Goal: Task Accomplishment & Management: Complete application form

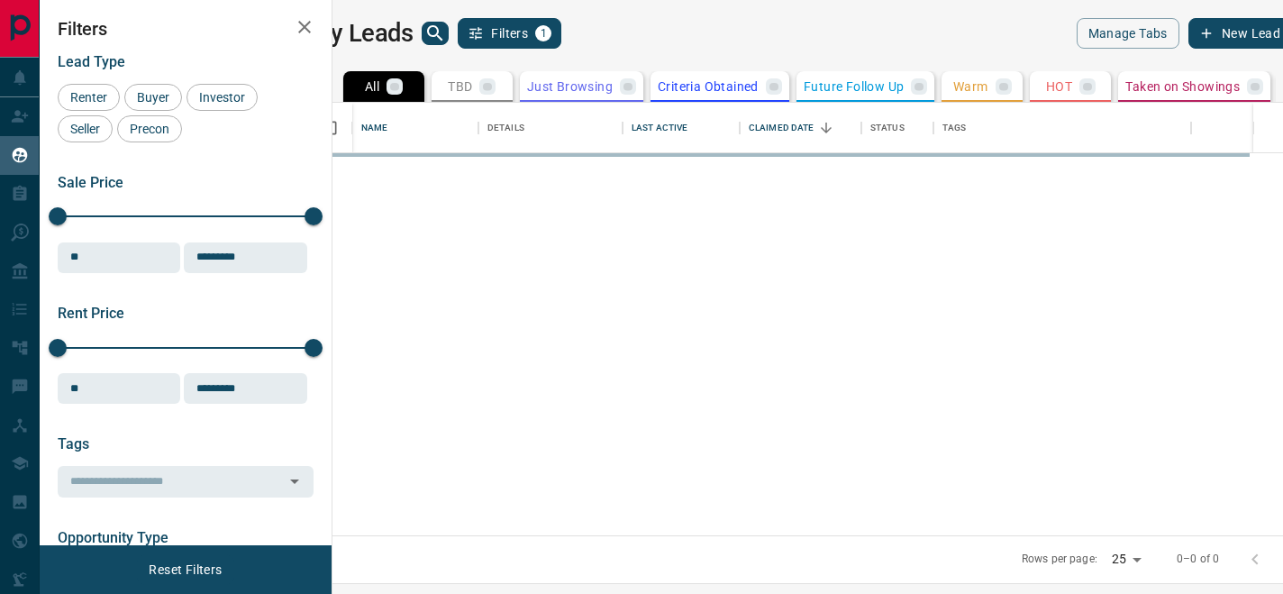
scroll to position [432, 942]
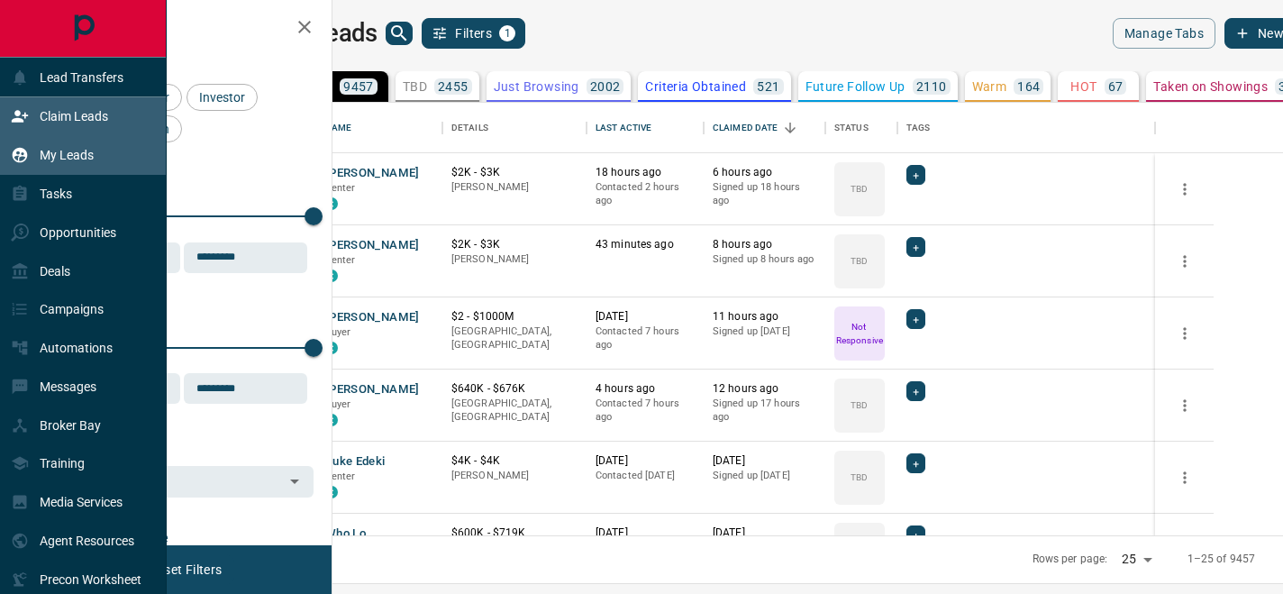
click at [36, 127] on div "Claim Leads" at bounding box center [59, 117] width 97 height 30
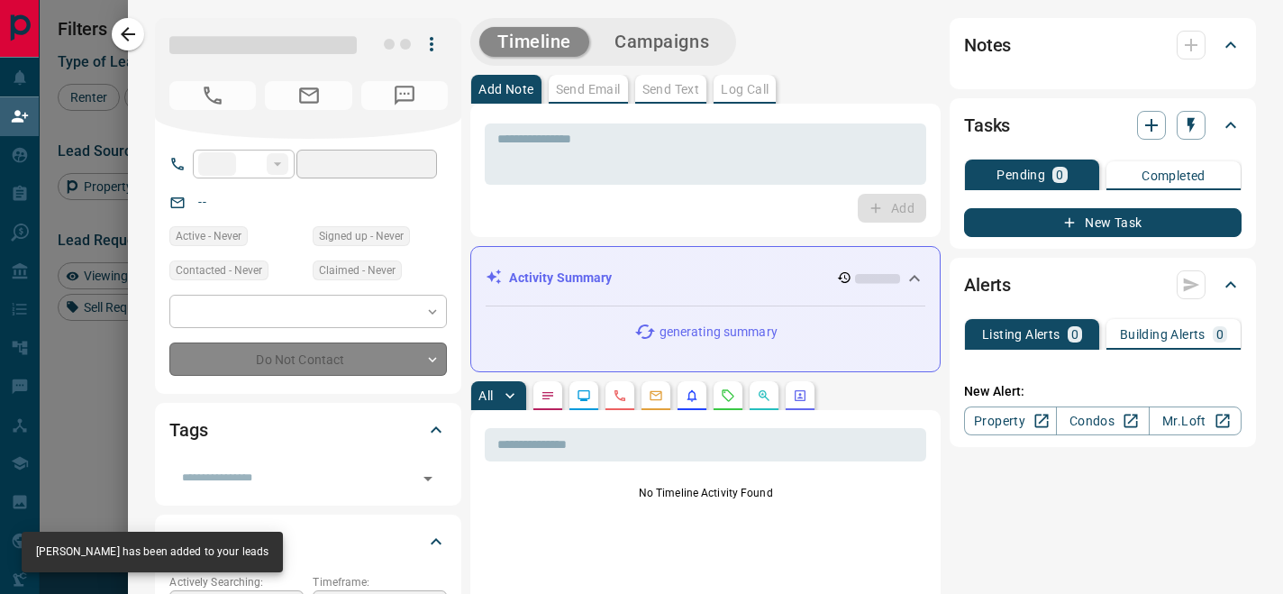
type input "**"
type input "**********"
type input "**"
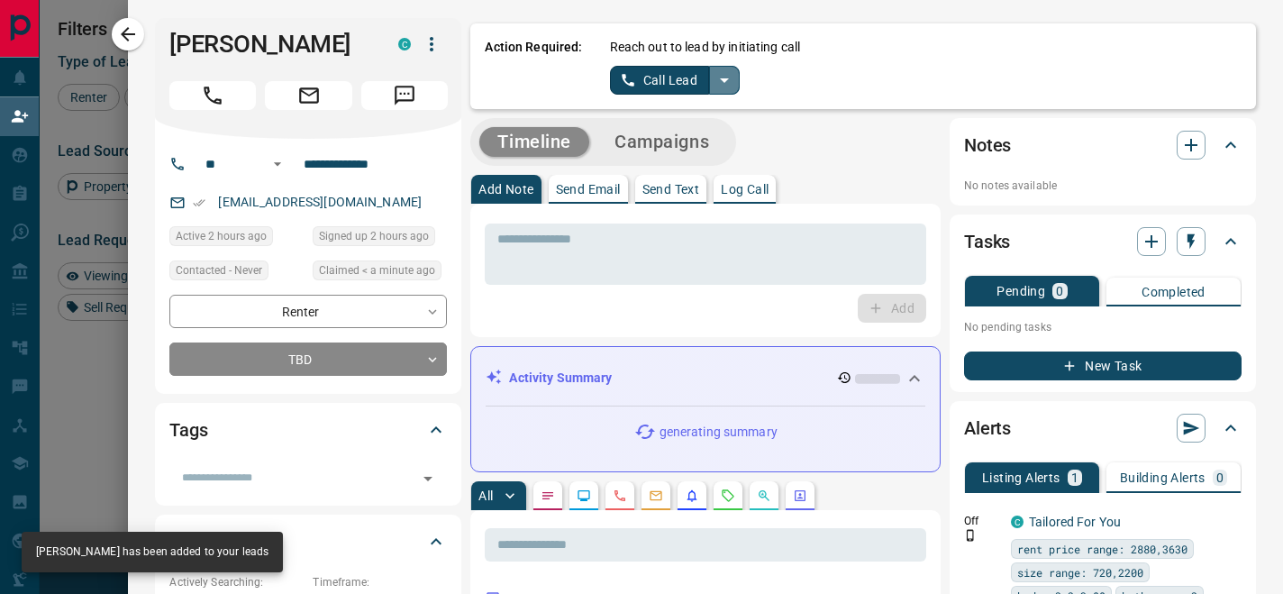
click at [731, 87] on icon "split button" at bounding box center [725, 80] width 22 height 22
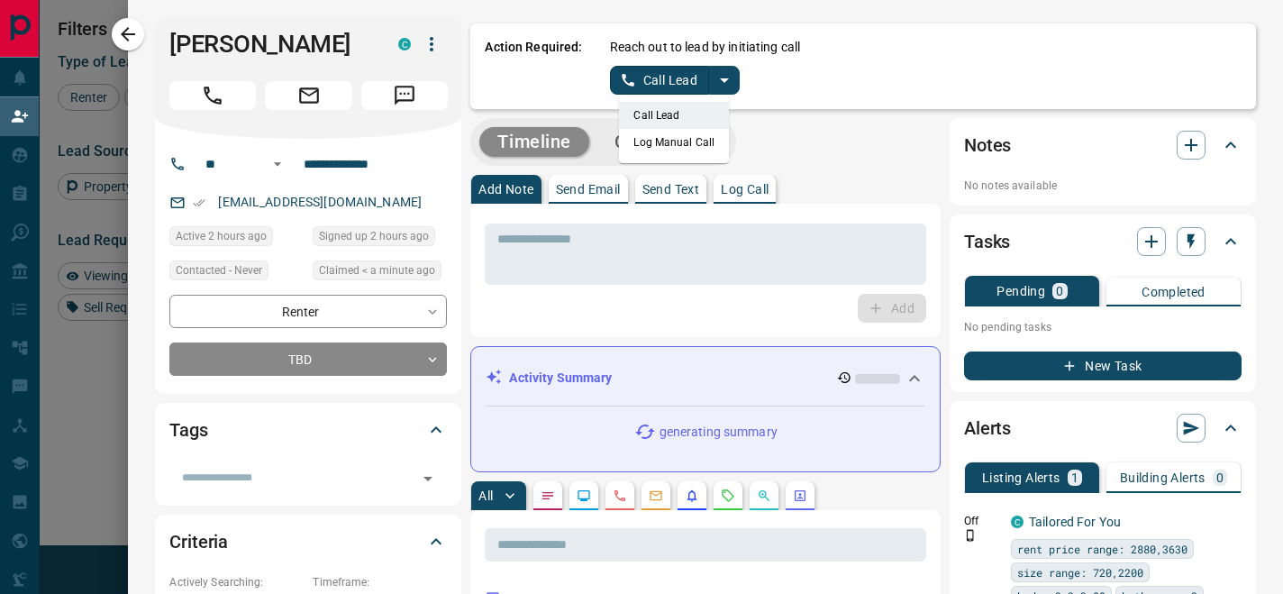
click at [712, 140] on li "Log Manual Call" at bounding box center [674, 142] width 110 height 27
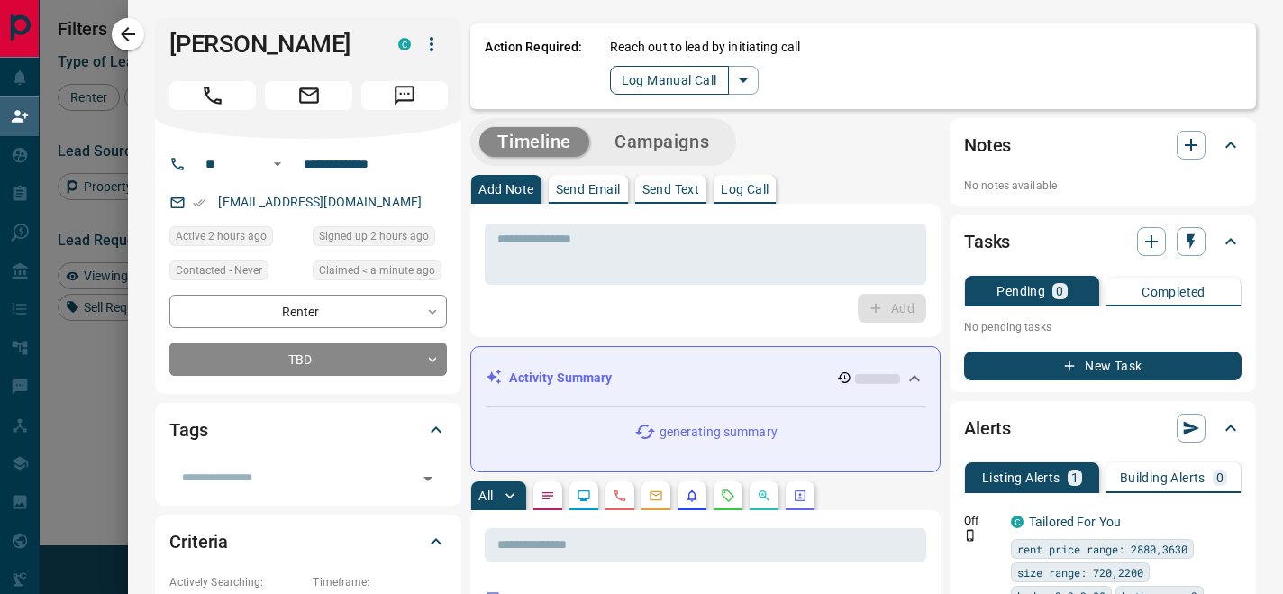
click at [693, 89] on button "Log Manual Call" at bounding box center [669, 80] width 119 height 29
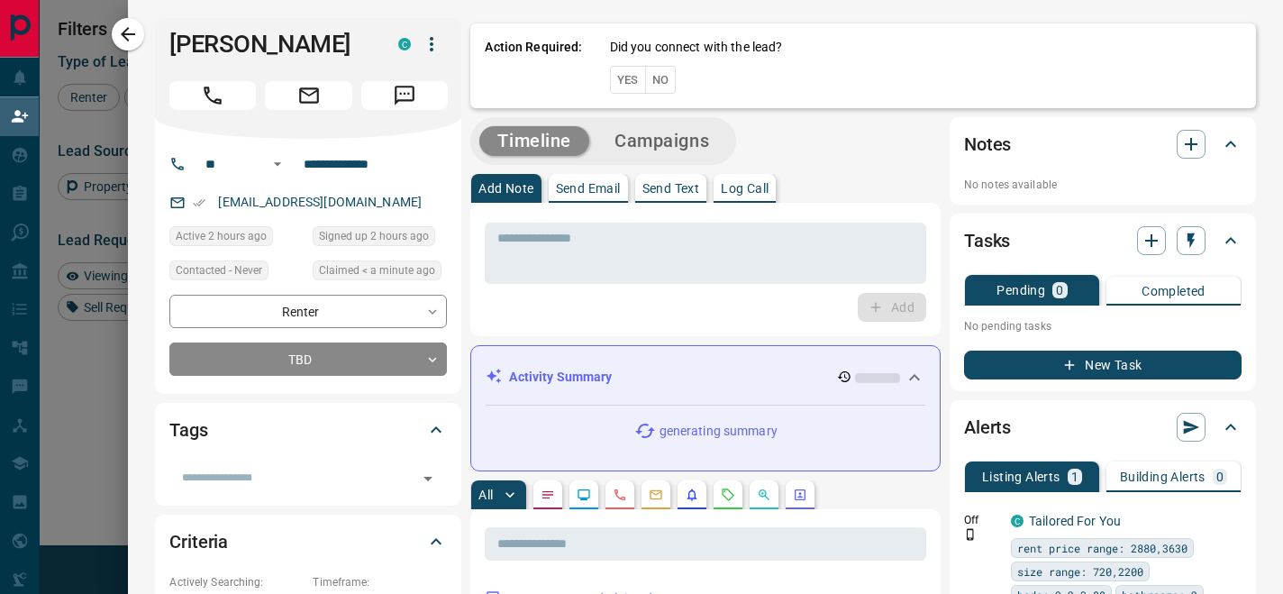
click at [669, 88] on button "No" at bounding box center [661, 80] width 32 height 28
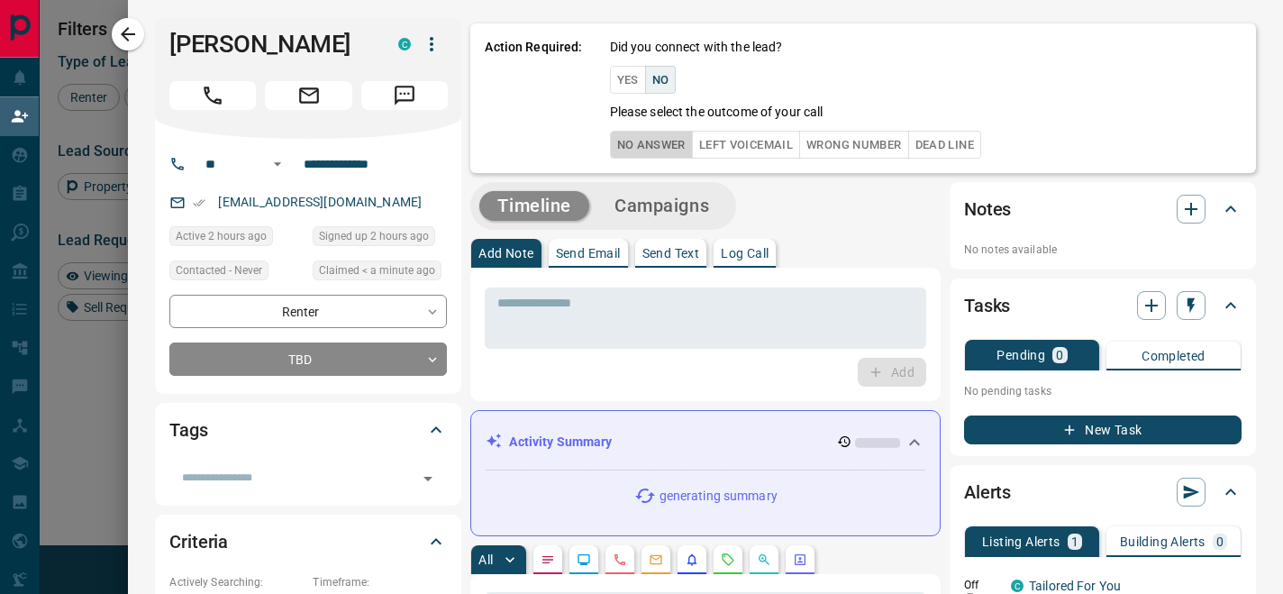
click at [671, 134] on button "No Answer" at bounding box center [651, 145] width 83 height 28
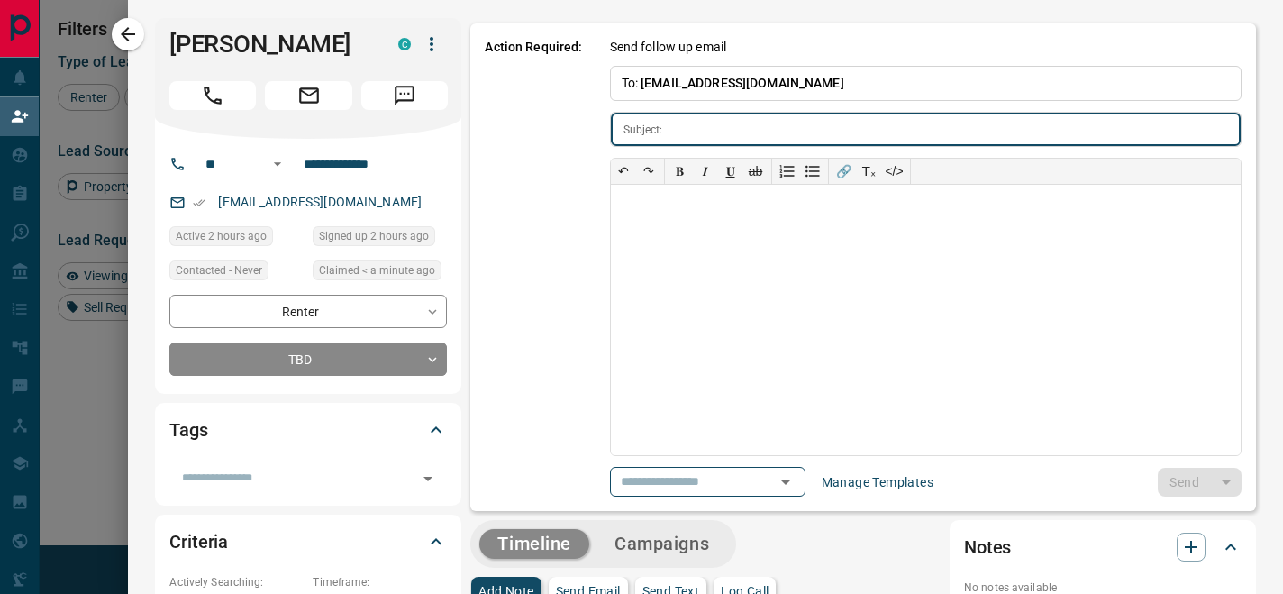
type input "**********"
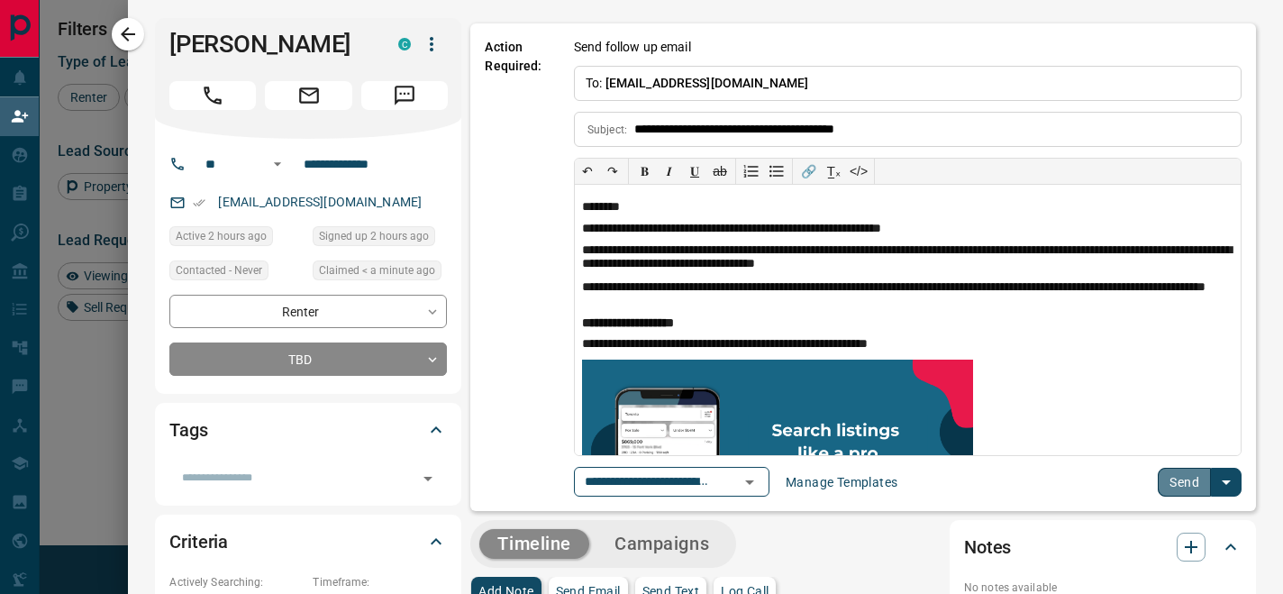
click at [1186, 493] on button "Send" at bounding box center [1184, 482] width 53 height 29
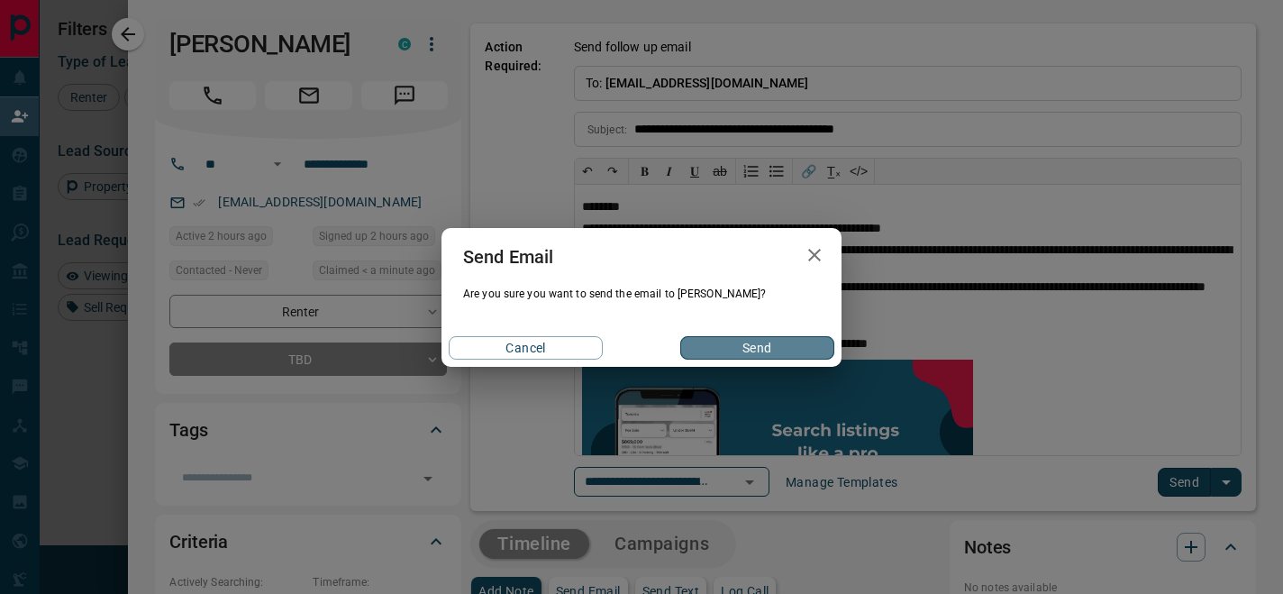
click at [807, 348] on button "Send" at bounding box center [757, 347] width 154 height 23
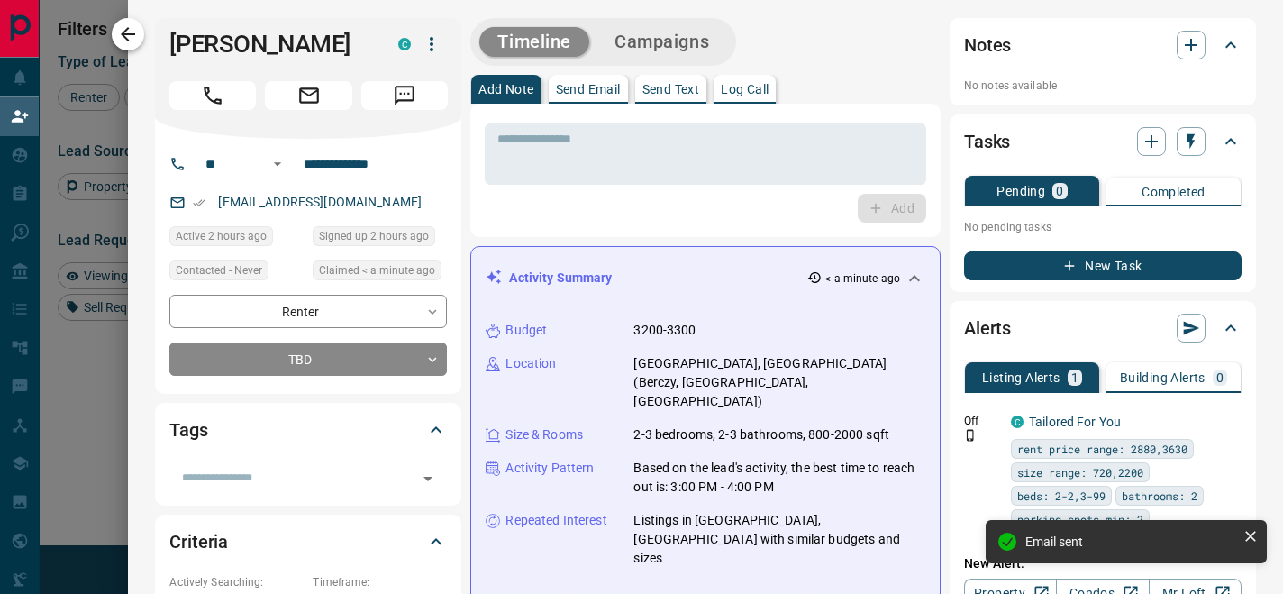
click at [130, 32] on icon "button" at bounding box center [128, 34] width 22 height 22
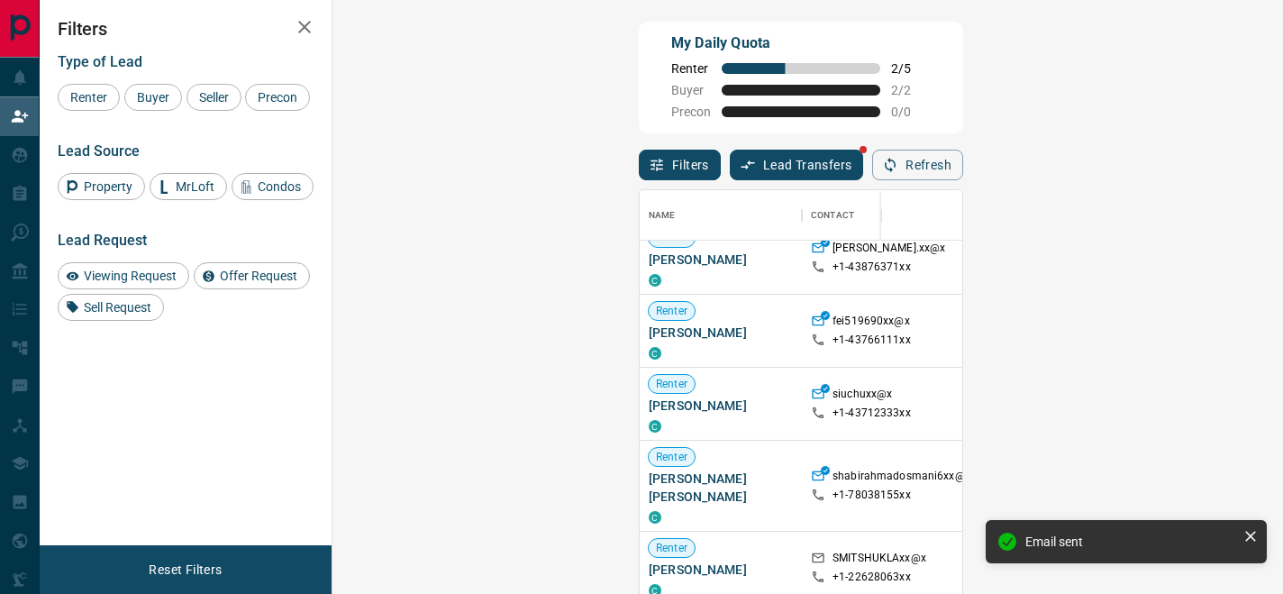
scroll to position [460, 0]
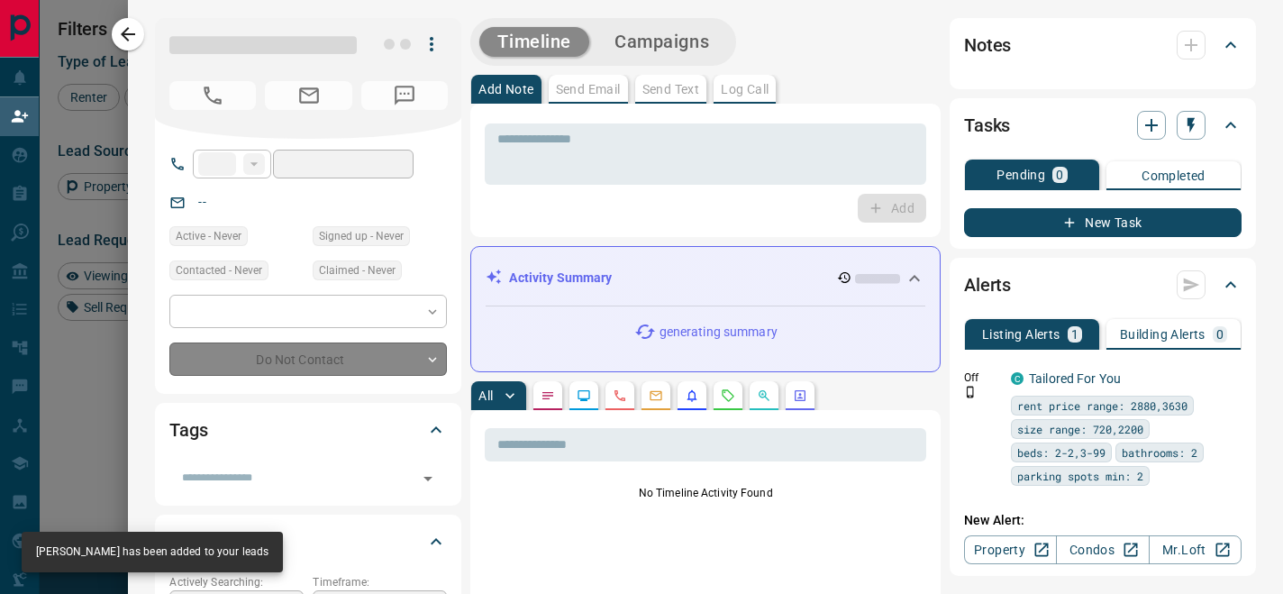
type input "**"
type input "**********"
type input "**"
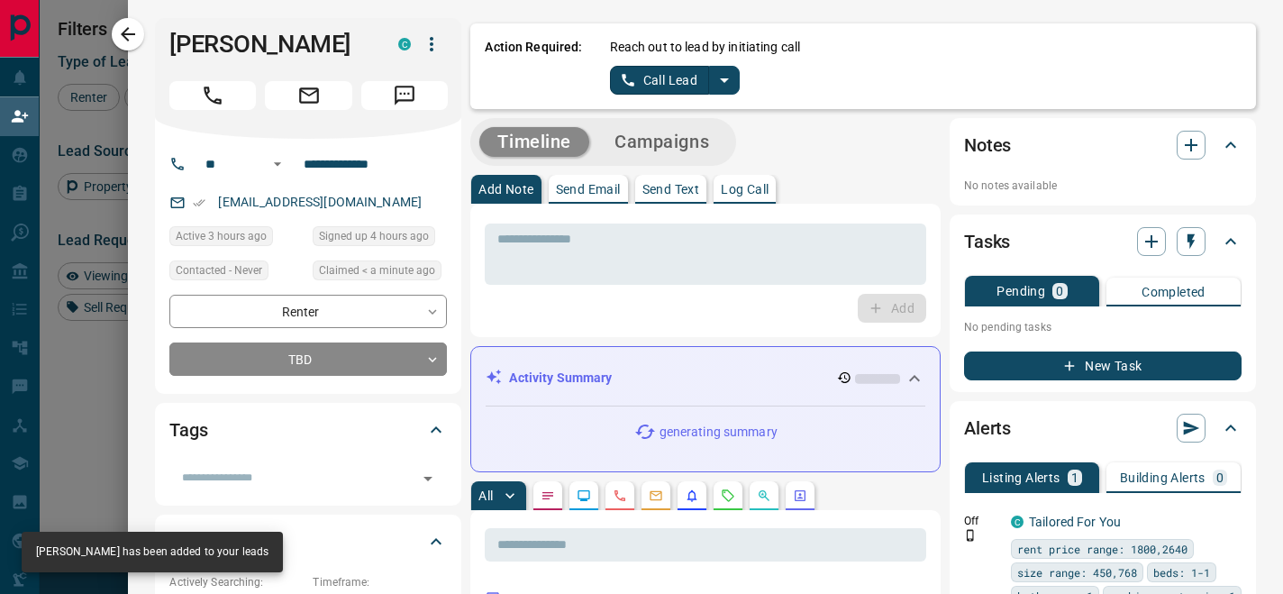
click at [725, 84] on icon "split button" at bounding box center [725, 80] width 22 height 22
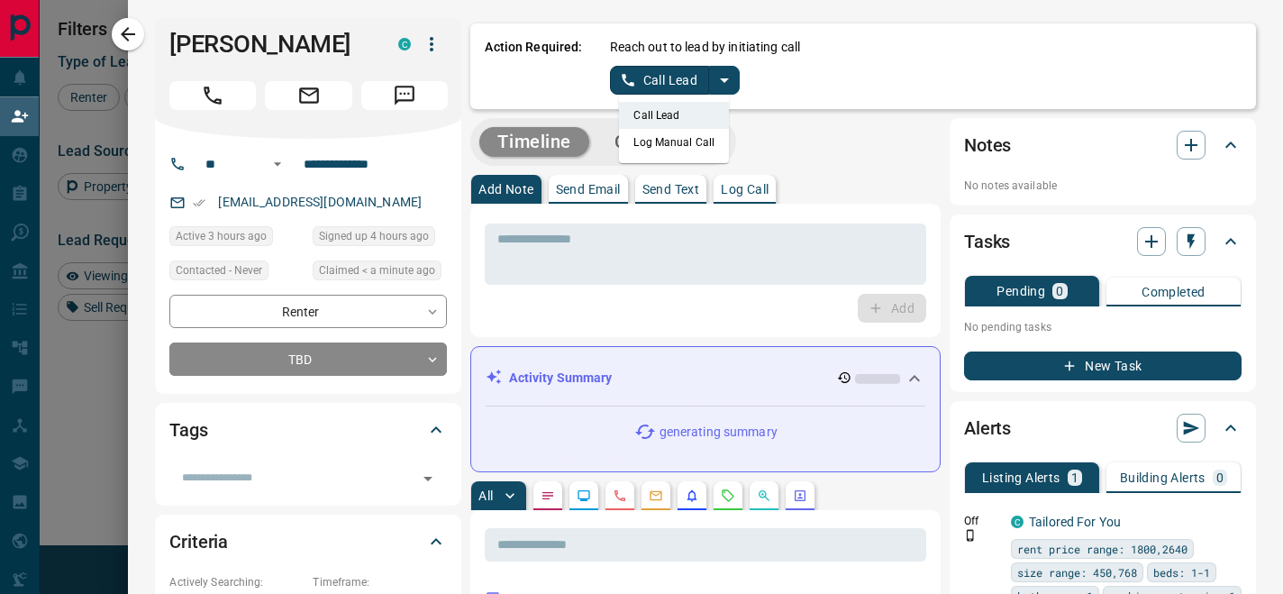
click at [669, 147] on li "Log Manual Call" at bounding box center [674, 142] width 110 height 27
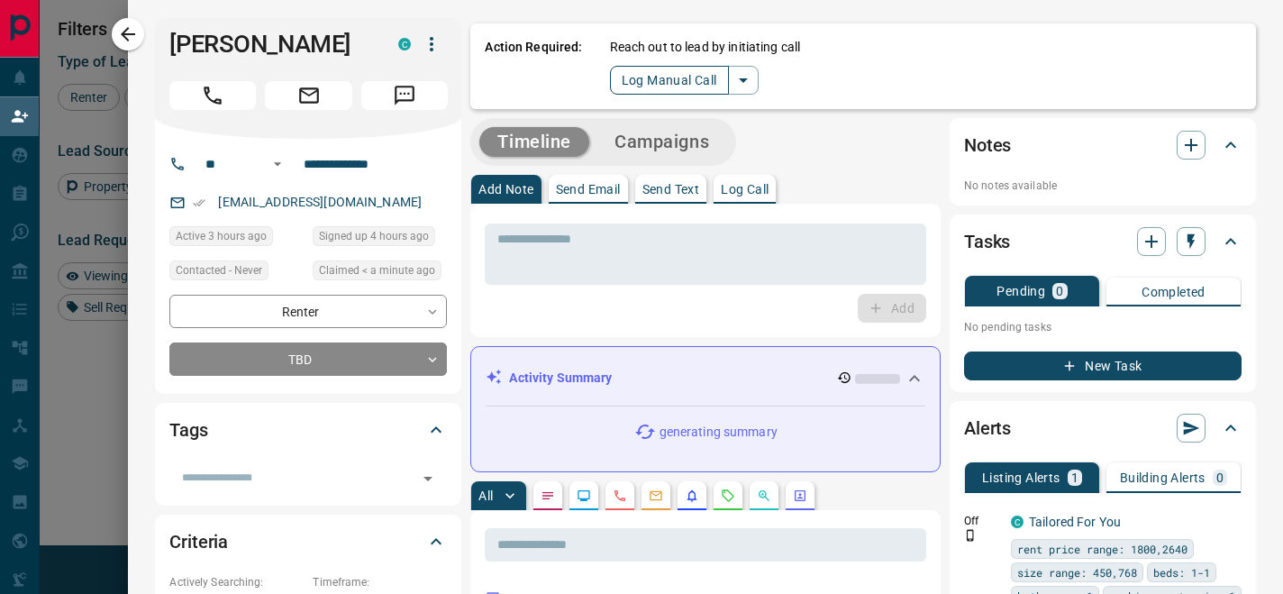
click at [662, 90] on button "Log Manual Call" at bounding box center [669, 80] width 119 height 29
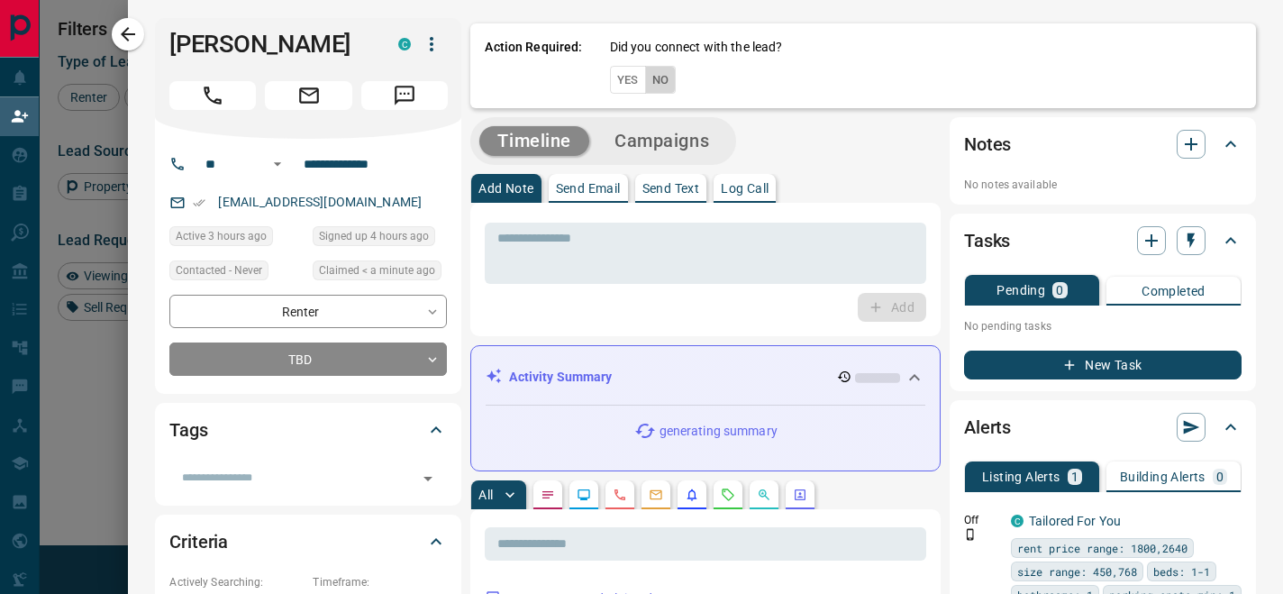
click at [663, 84] on button "No" at bounding box center [661, 80] width 32 height 28
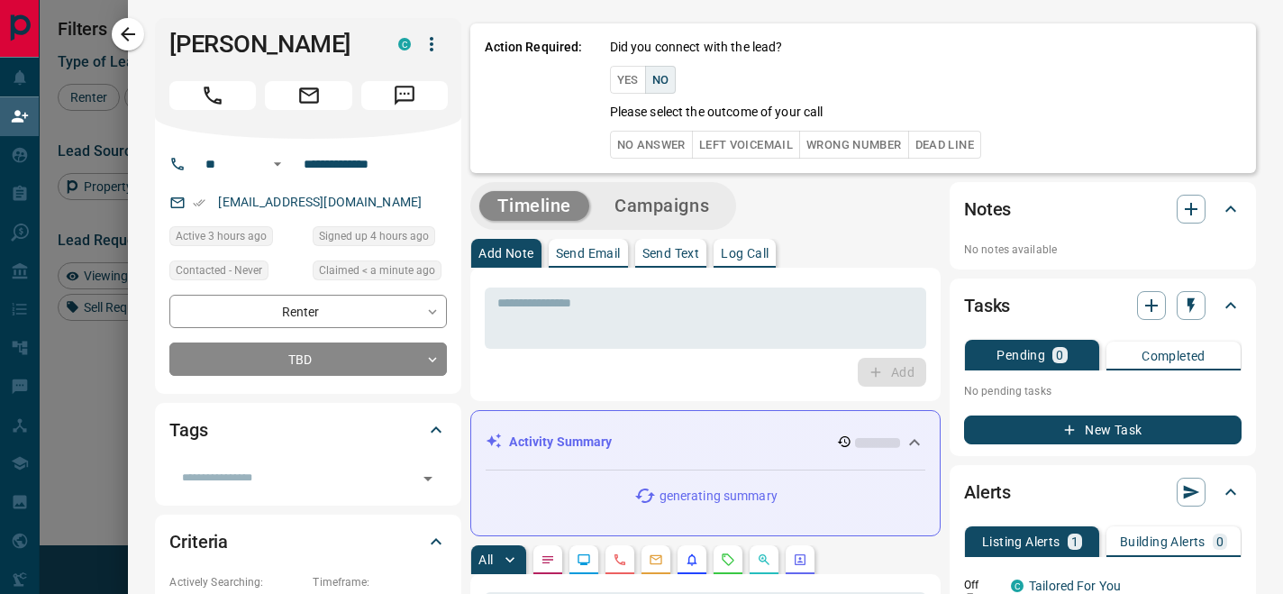
click at [665, 124] on div "Did you connect with the lead? Yes No Please select the outcome of your call No…" at bounding box center [926, 98] width 632 height 121
click at [665, 135] on button "No Answer" at bounding box center [651, 145] width 83 height 28
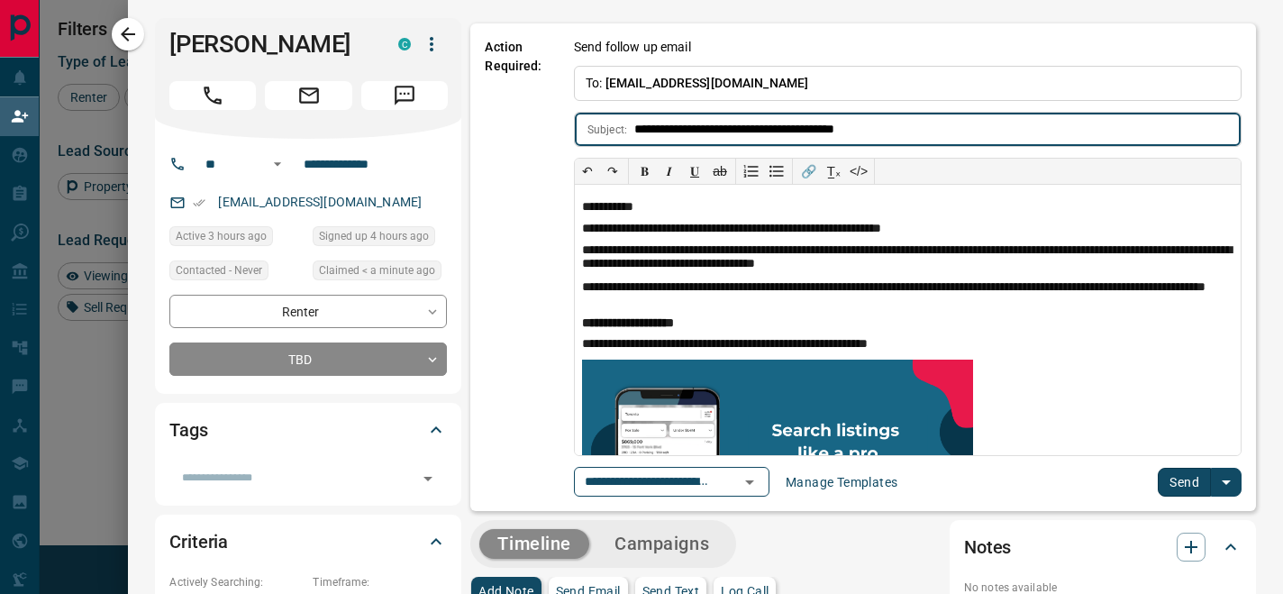
click at [1173, 477] on button "Send" at bounding box center [1184, 482] width 53 height 29
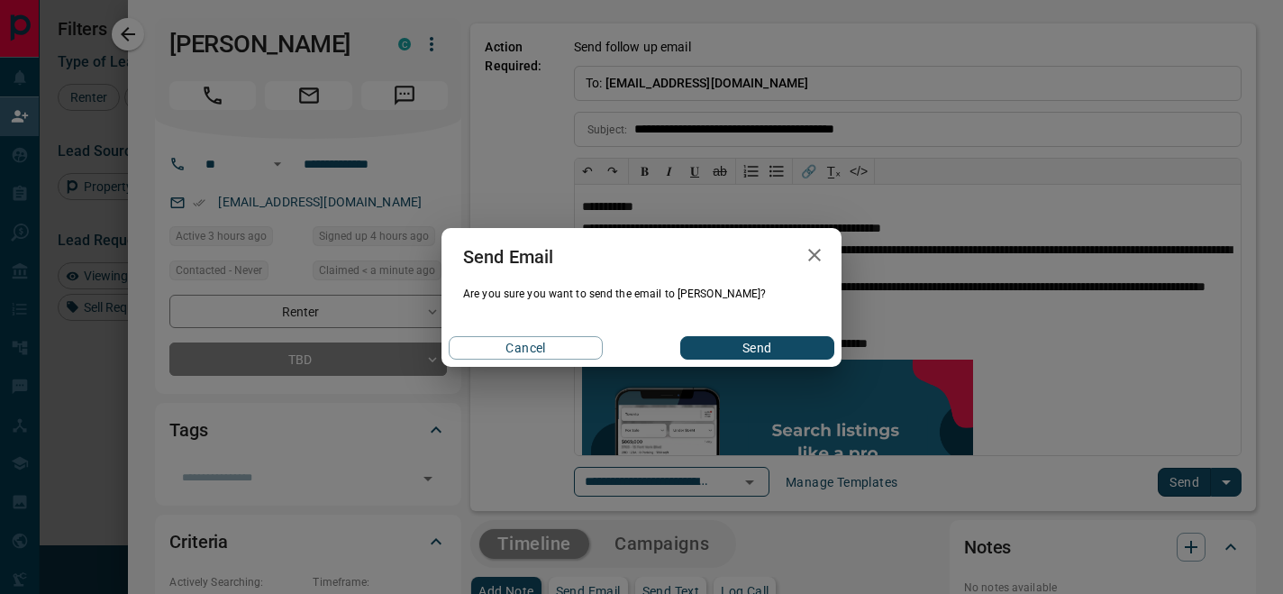
click at [740, 360] on div "Cancel Send" at bounding box center [641, 348] width 400 height 38
click at [737, 352] on button "Send" at bounding box center [757, 347] width 154 height 23
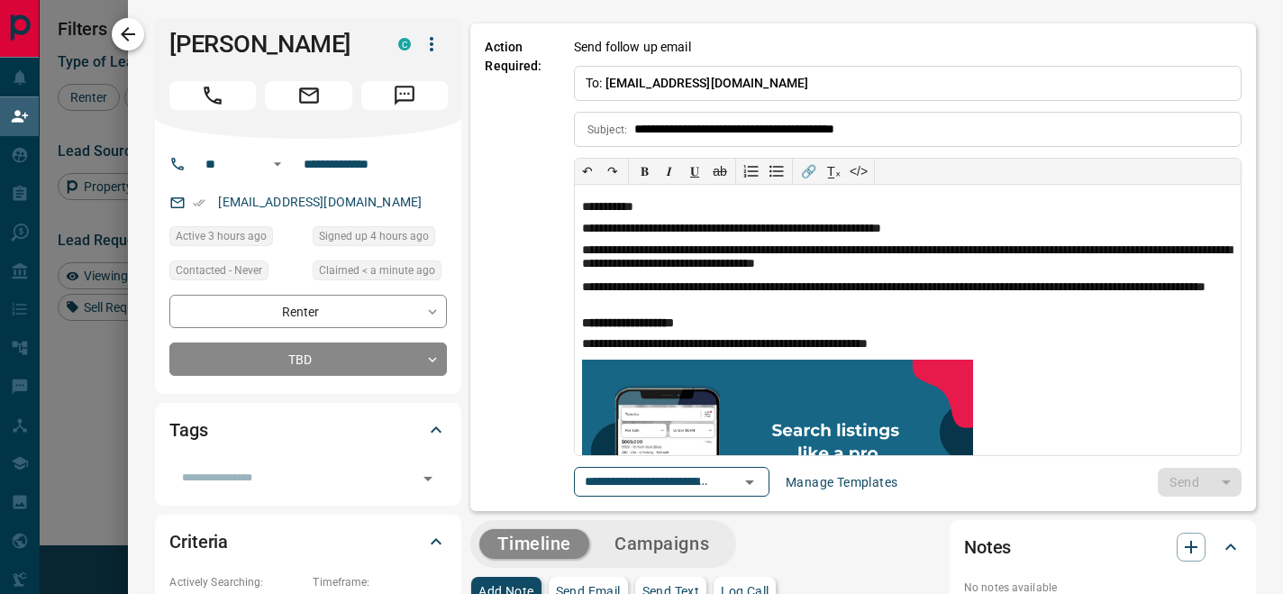
click at [136, 32] on icon "button" at bounding box center [128, 34] width 22 height 22
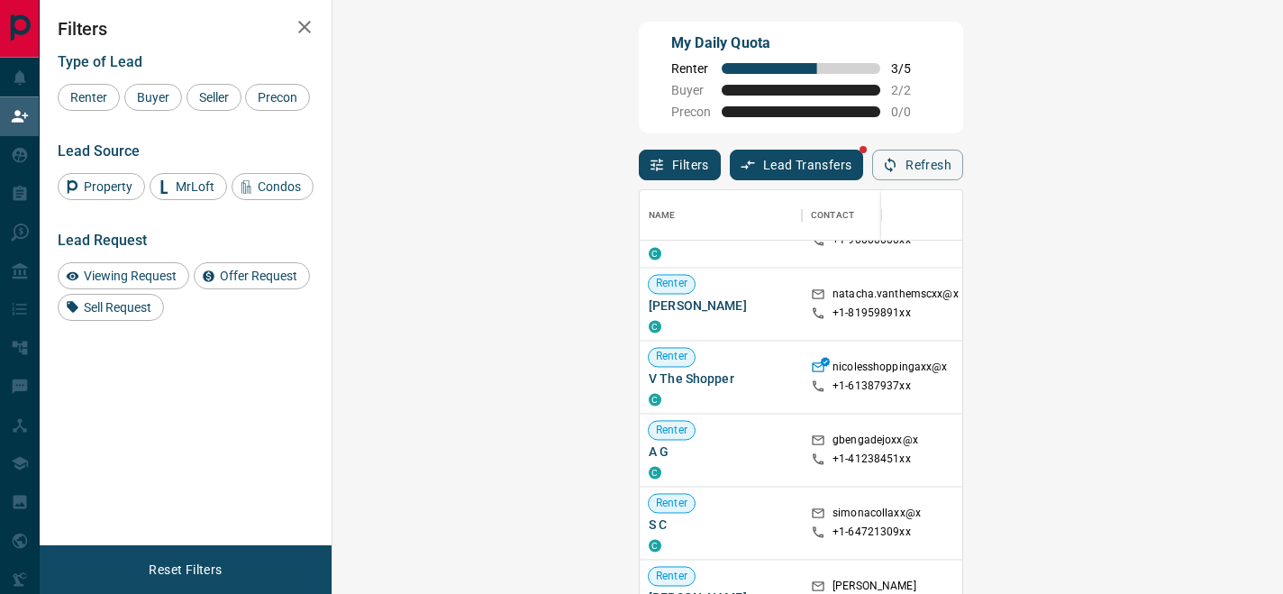
scroll to position [2429, 0]
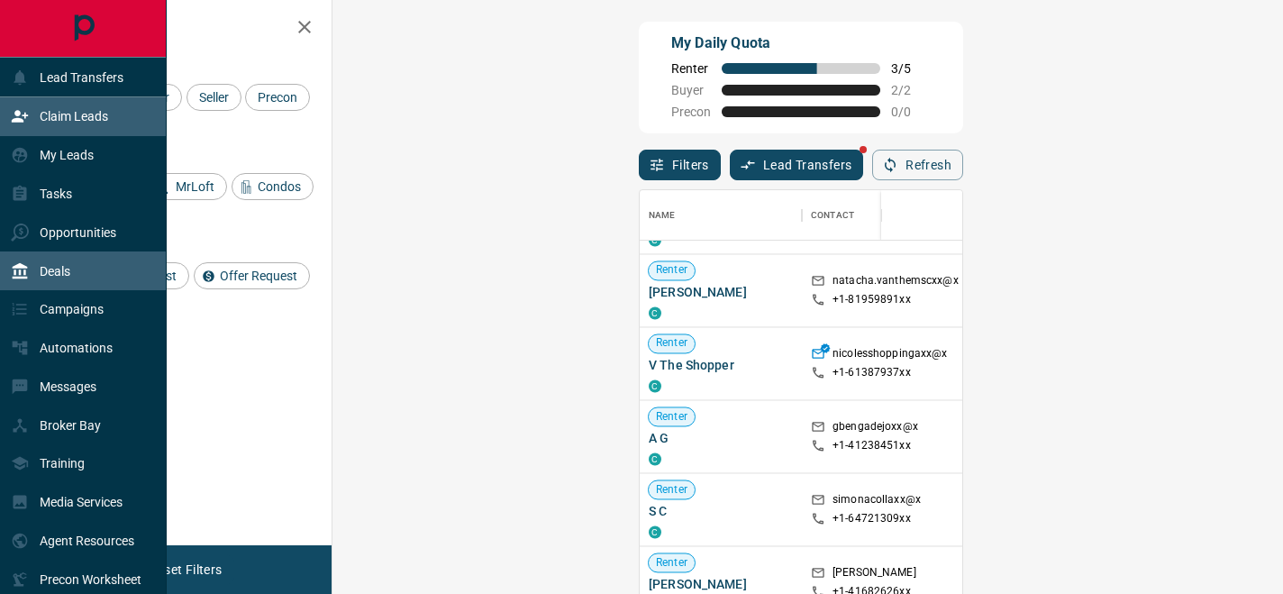
click at [40, 265] on p "Deals" at bounding box center [55, 271] width 31 height 14
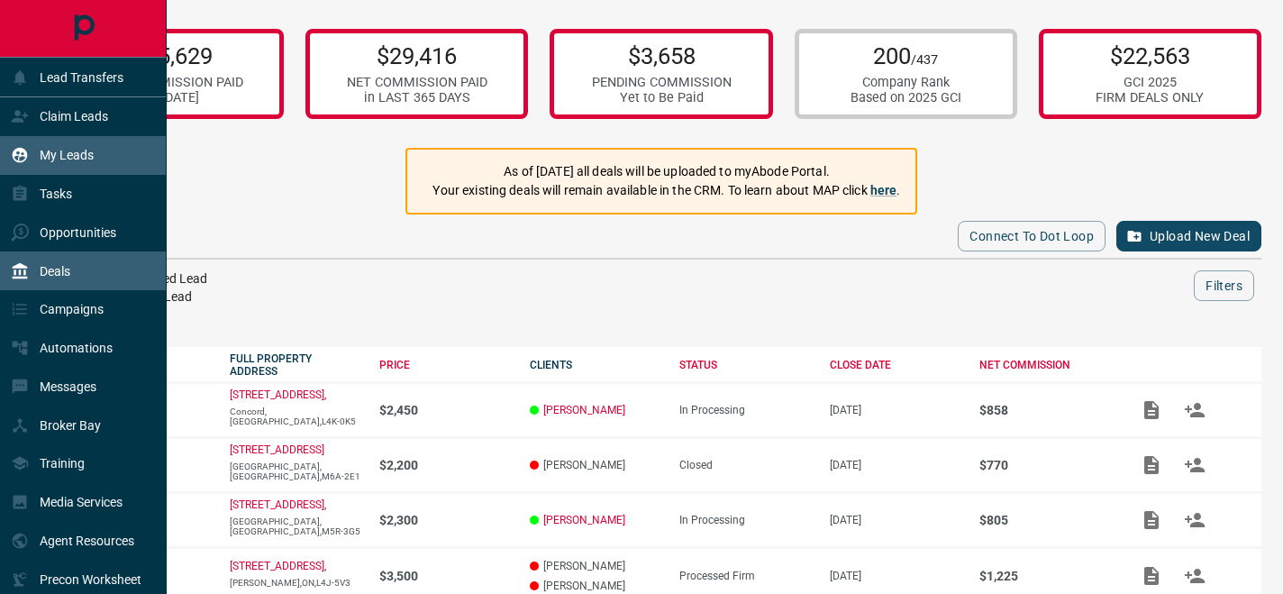
click at [87, 146] on div "My Leads" at bounding box center [52, 156] width 83 height 30
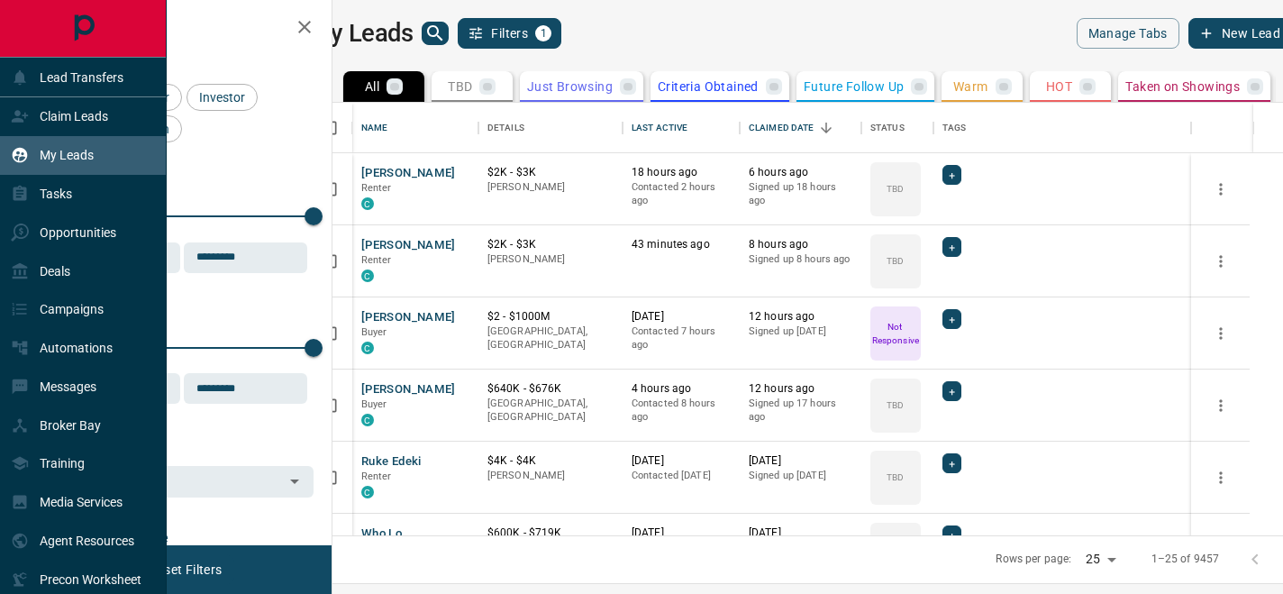
scroll to position [432, 942]
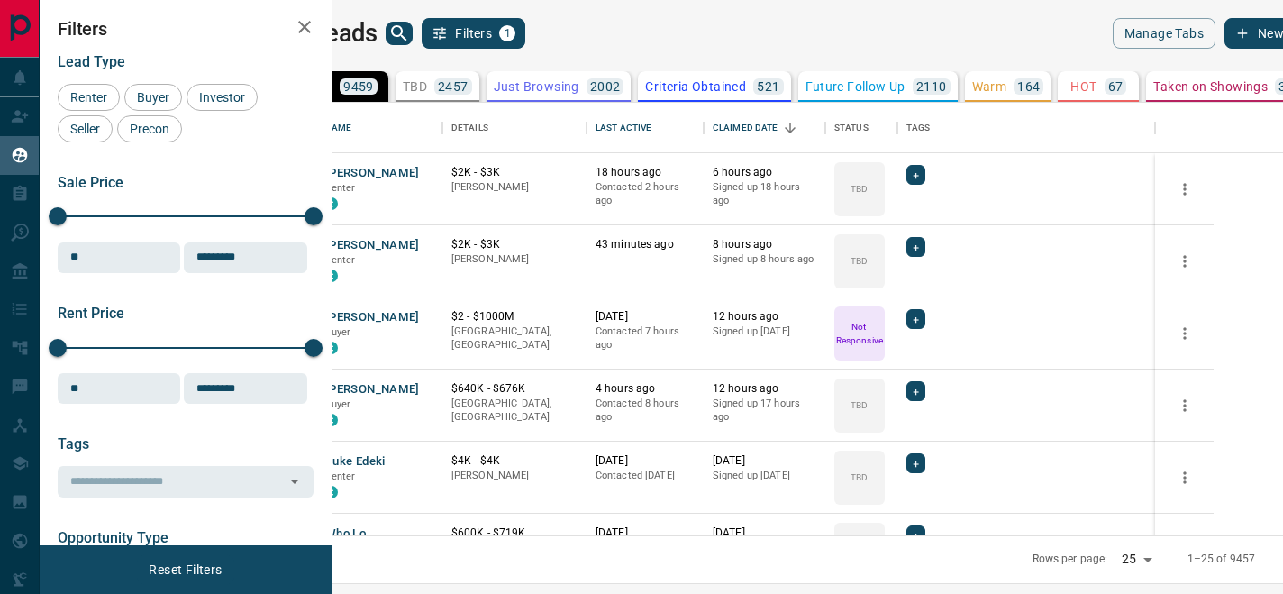
click at [413, 32] on button "search button" at bounding box center [399, 33] width 27 height 23
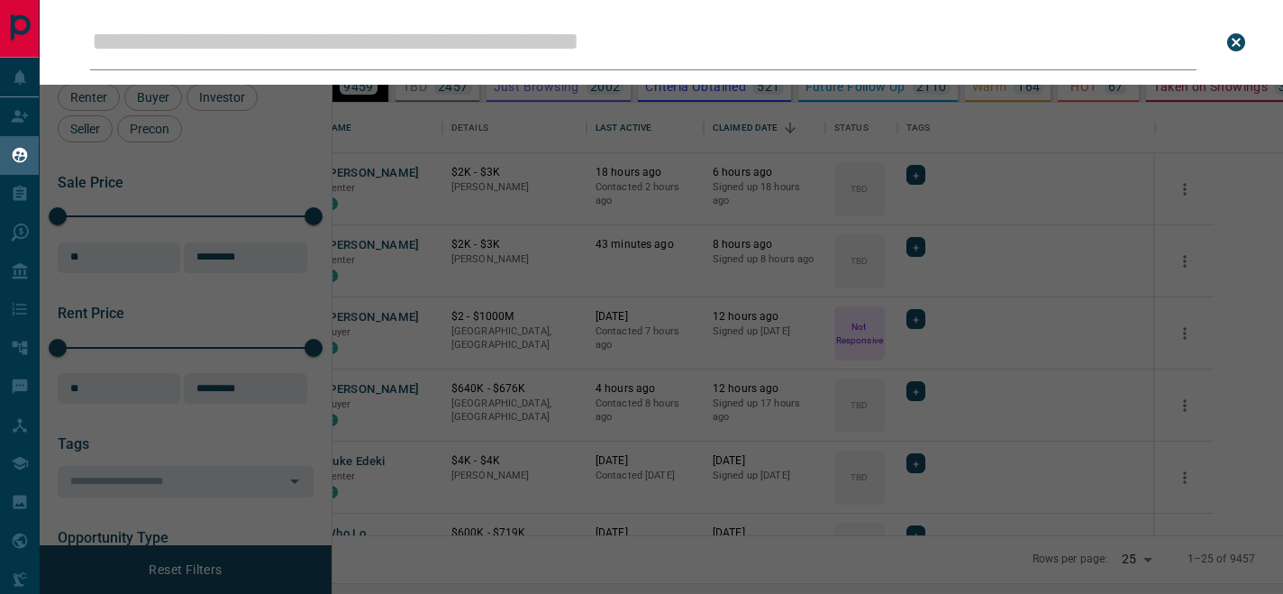
type input "*"
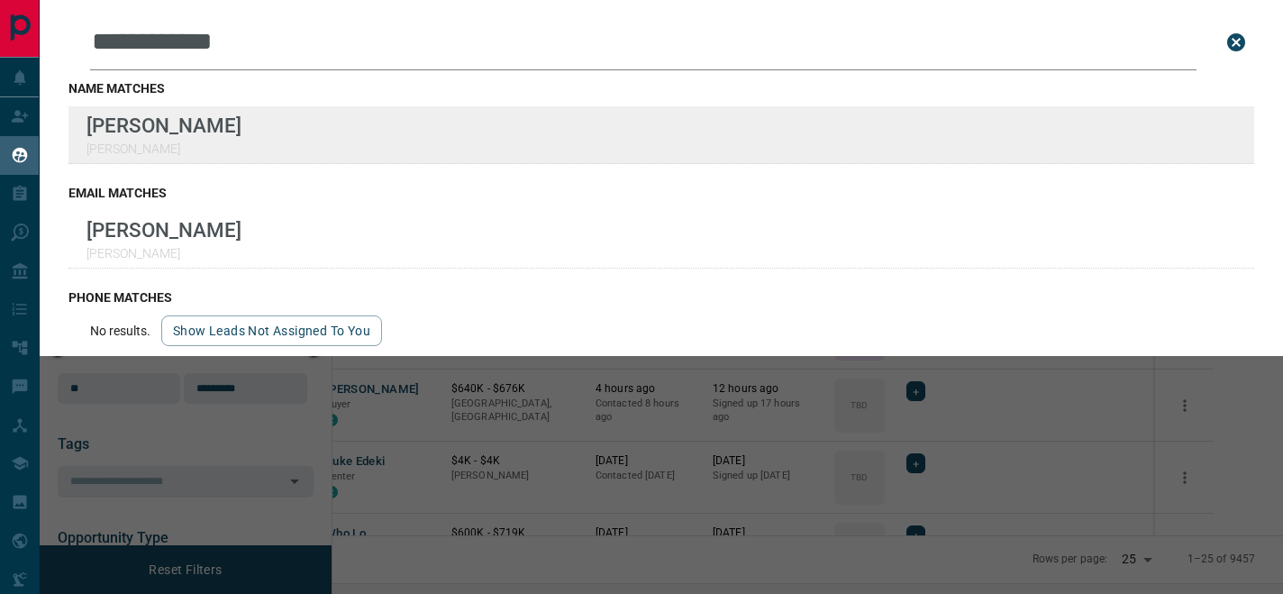
type input "**********"
click at [0, 0] on div "**********" at bounding box center [641, 285] width 1283 height 571
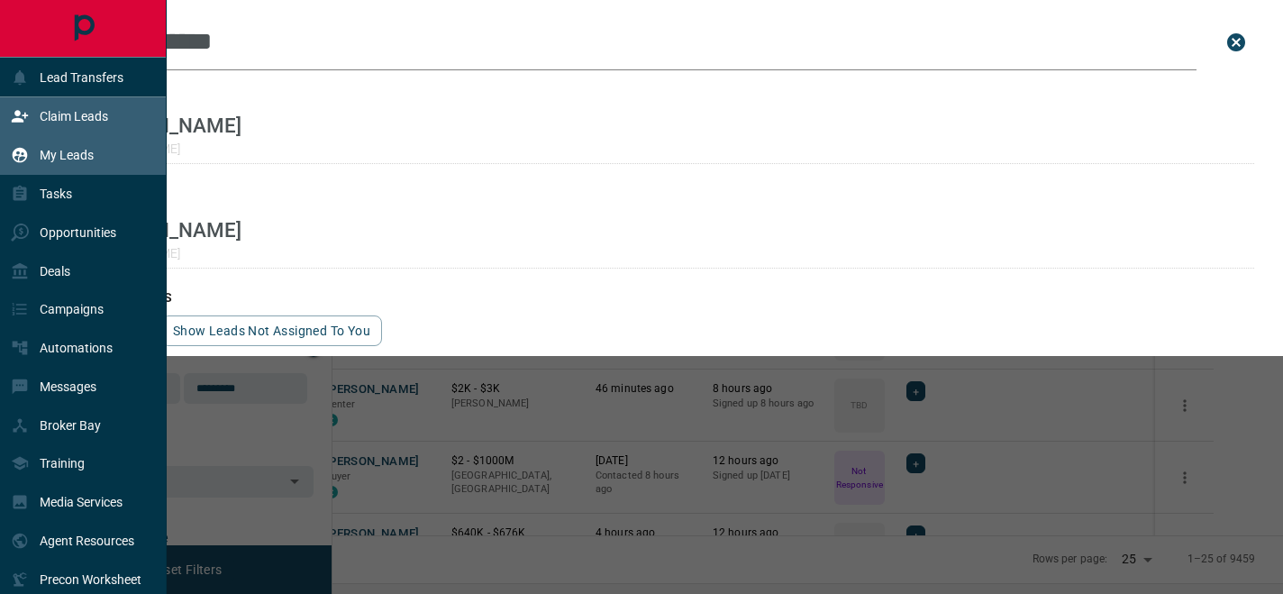
click at [81, 106] on div "Claim Leads" at bounding box center [59, 117] width 97 height 30
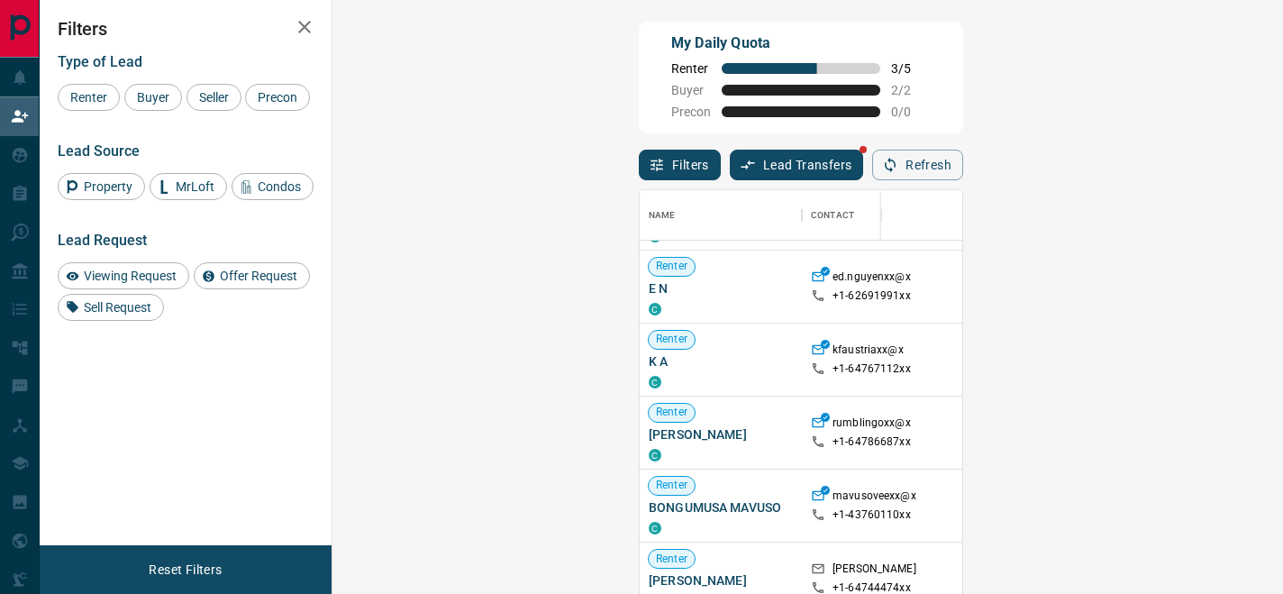
scroll to position [237, 0]
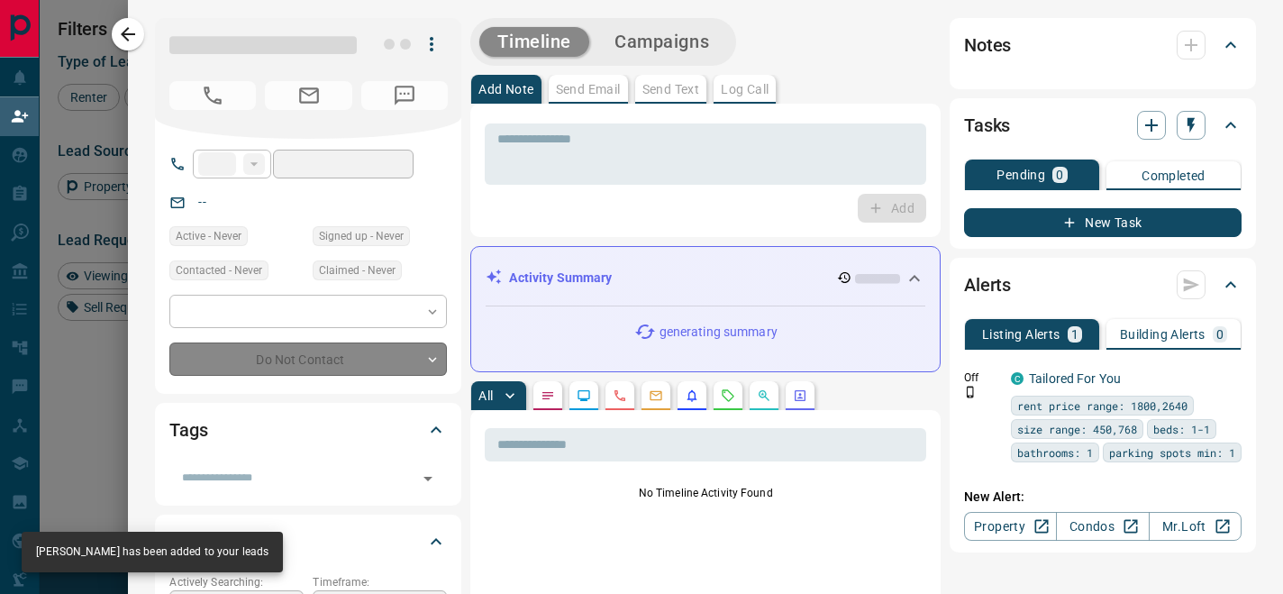
type input "**"
type input "**********"
type input "*"
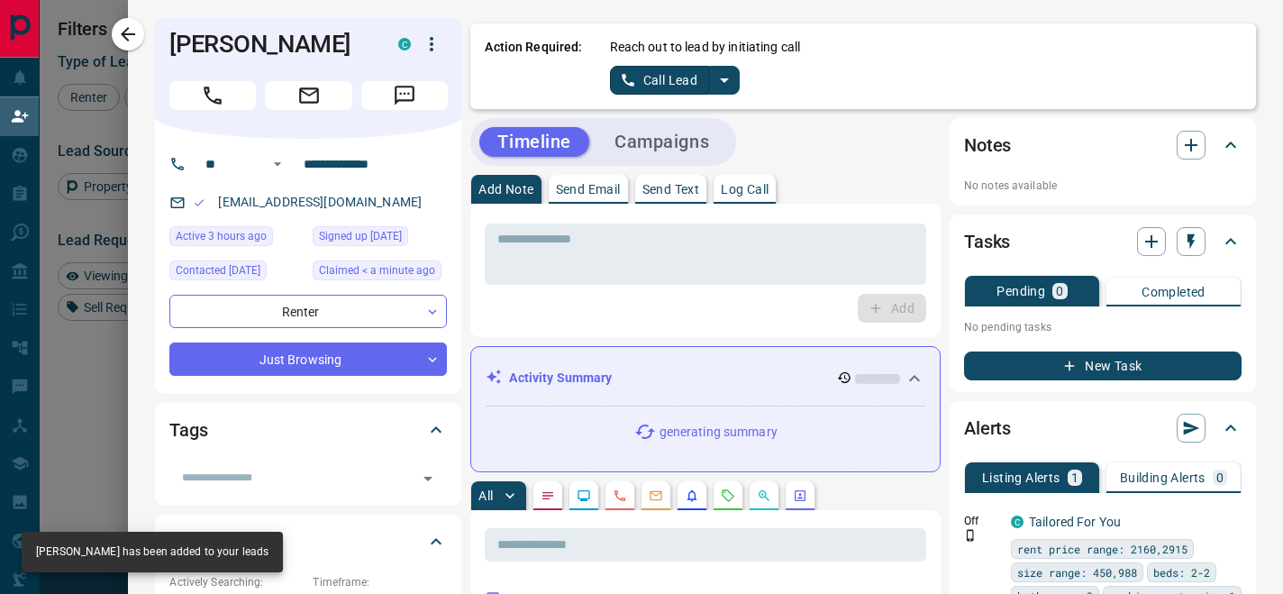
click at [732, 71] on icon "split button" at bounding box center [725, 80] width 22 height 22
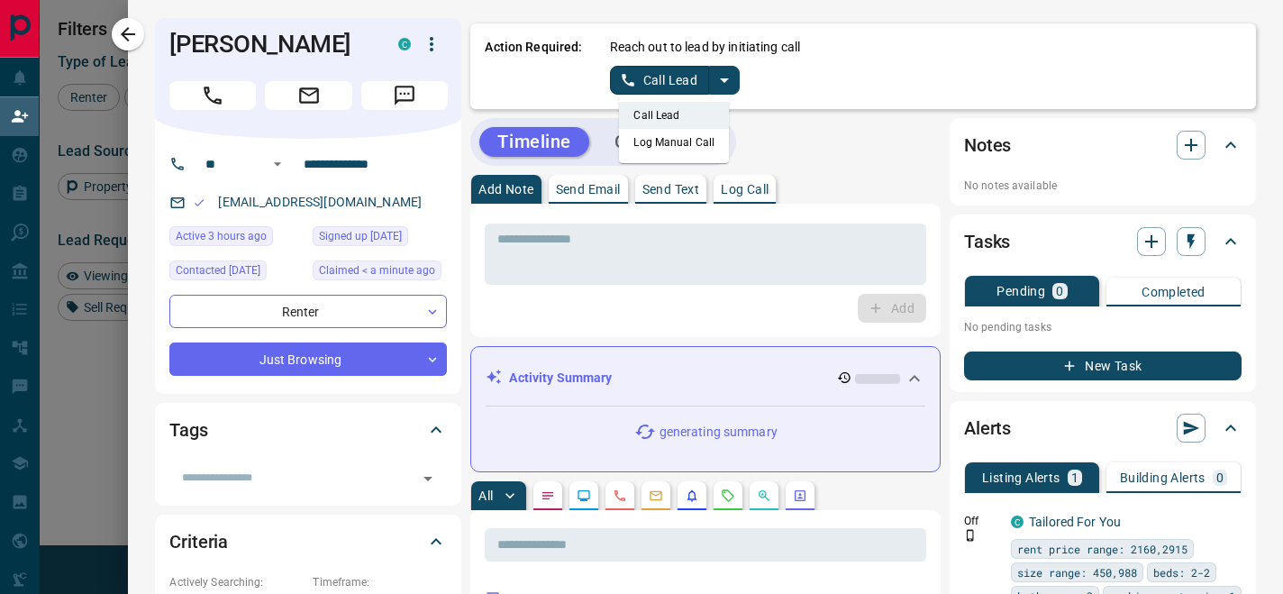
click at [686, 140] on li "Log Manual Call" at bounding box center [674, 142] width 110 height 27
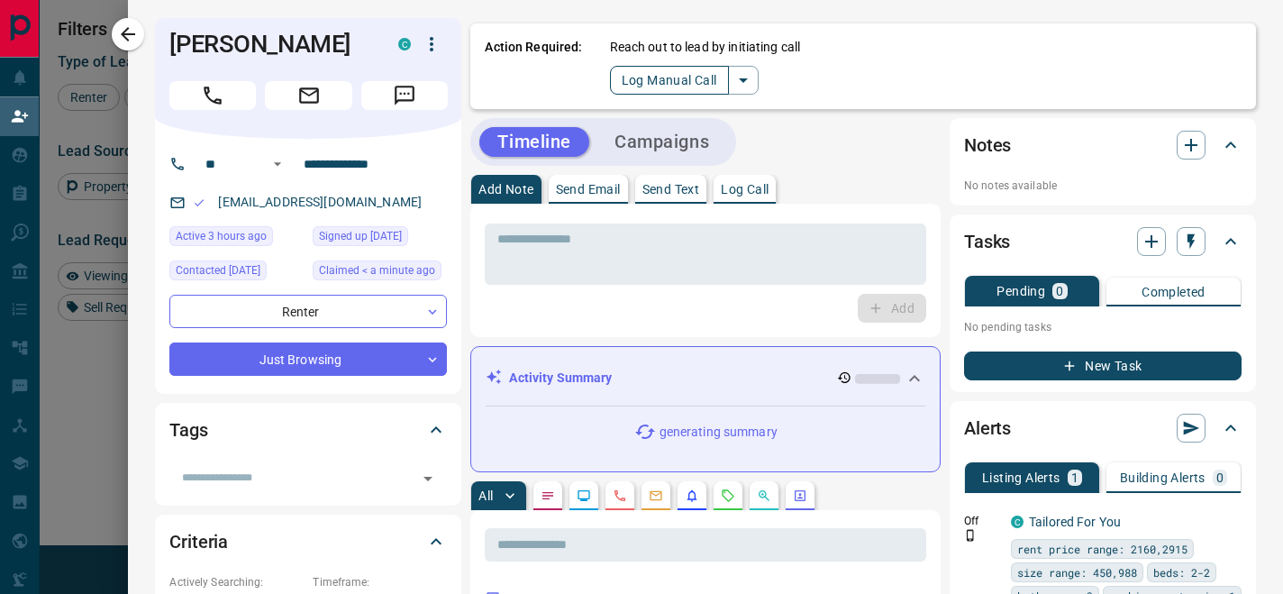
click at [663, 84] on button "Log Manual Call" at bounding box center [669, 80] width 119 height 29
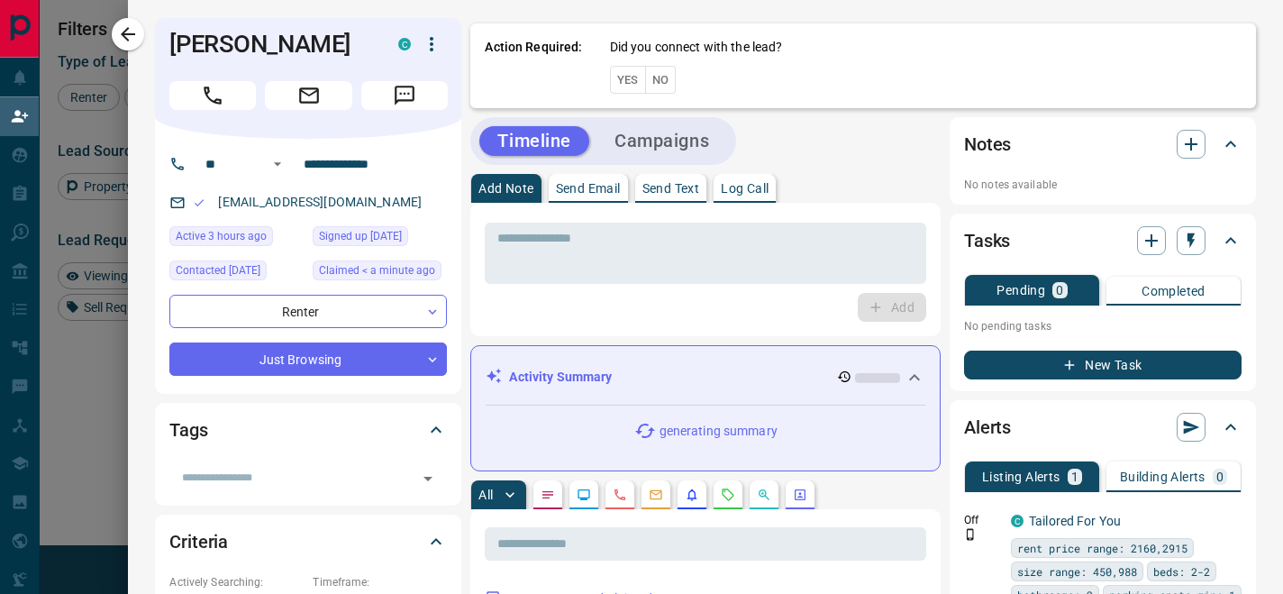
click at [660, 89] on button "No" at bounding box center [661, 80] width 32 height 28
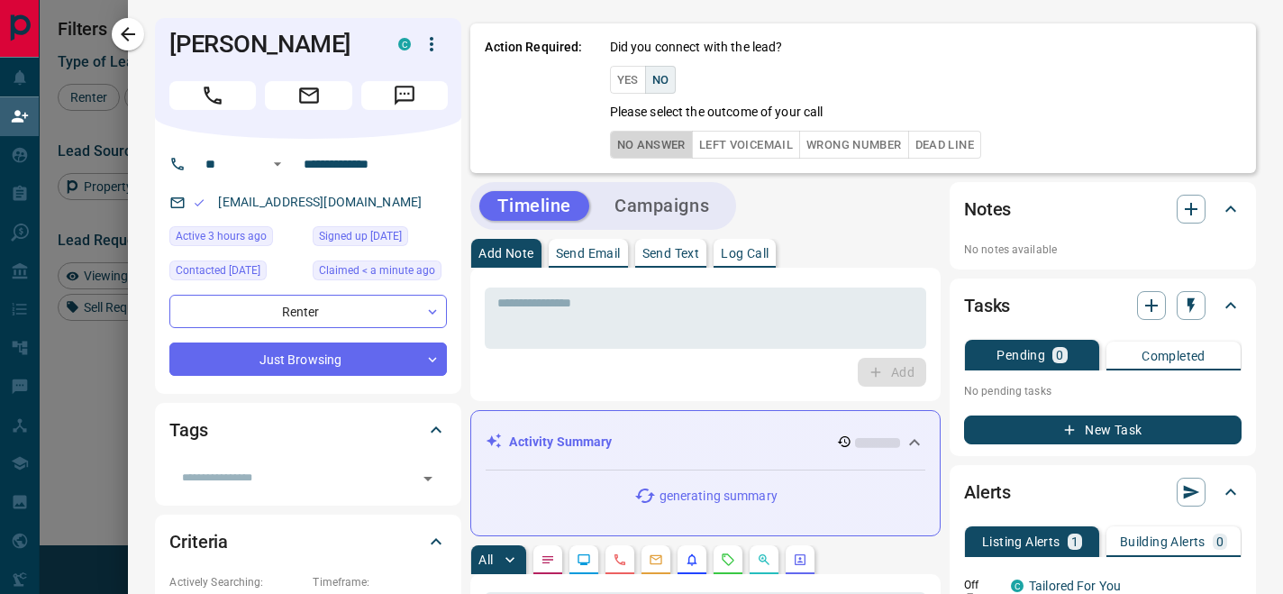
click at [650, 142] on button "No Answer" at bounding box center [651, 145] width 83 height 28
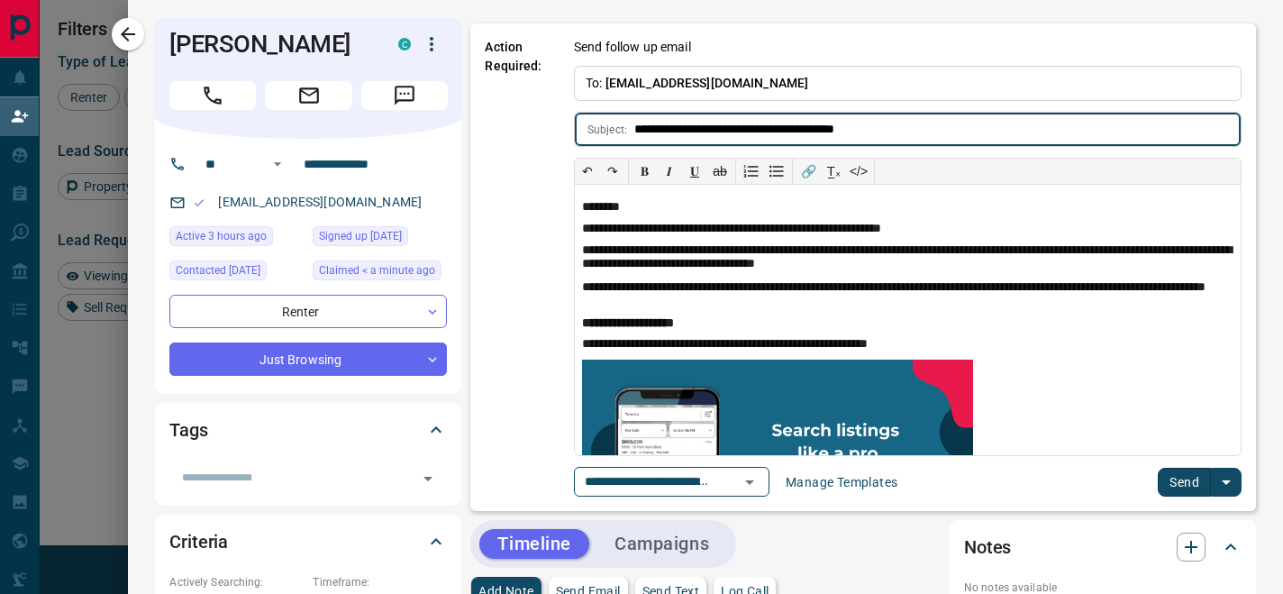
click at [1176, 471] on button "Send" at bounding box center [1184, 482] width 53 height 29
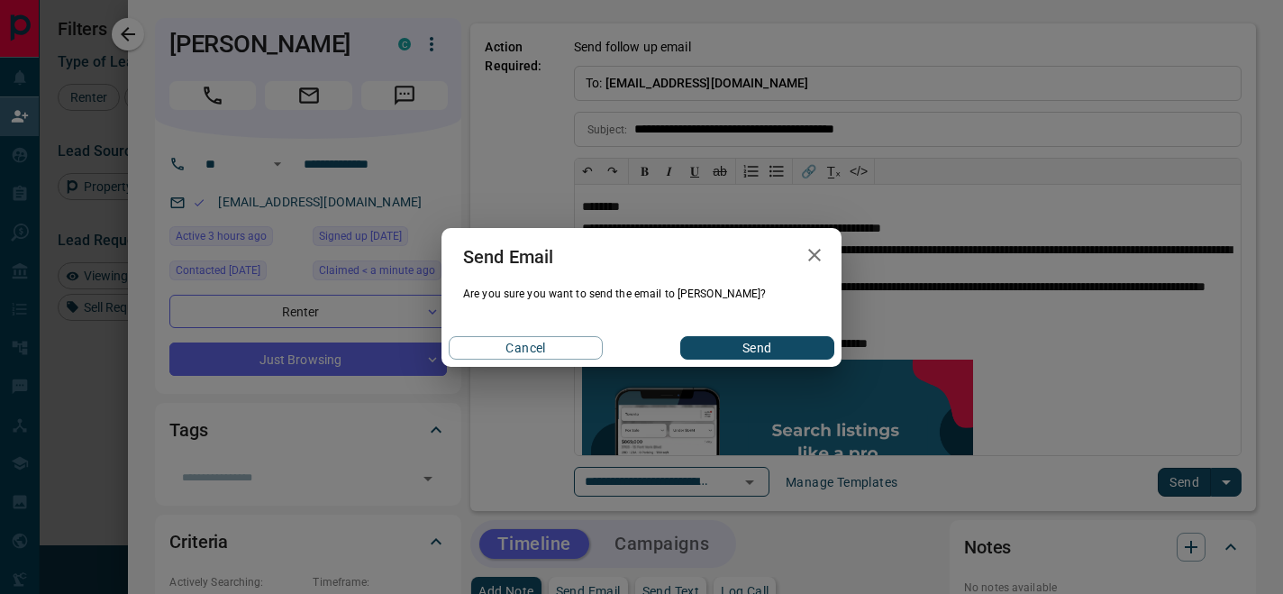
click at [803, 330] on div "Cancel Send" at bounding box center [641, 348] width 400 height 38
click at [798, 341] on button "Send" at bounding box center [757, 347] width 154 height 23
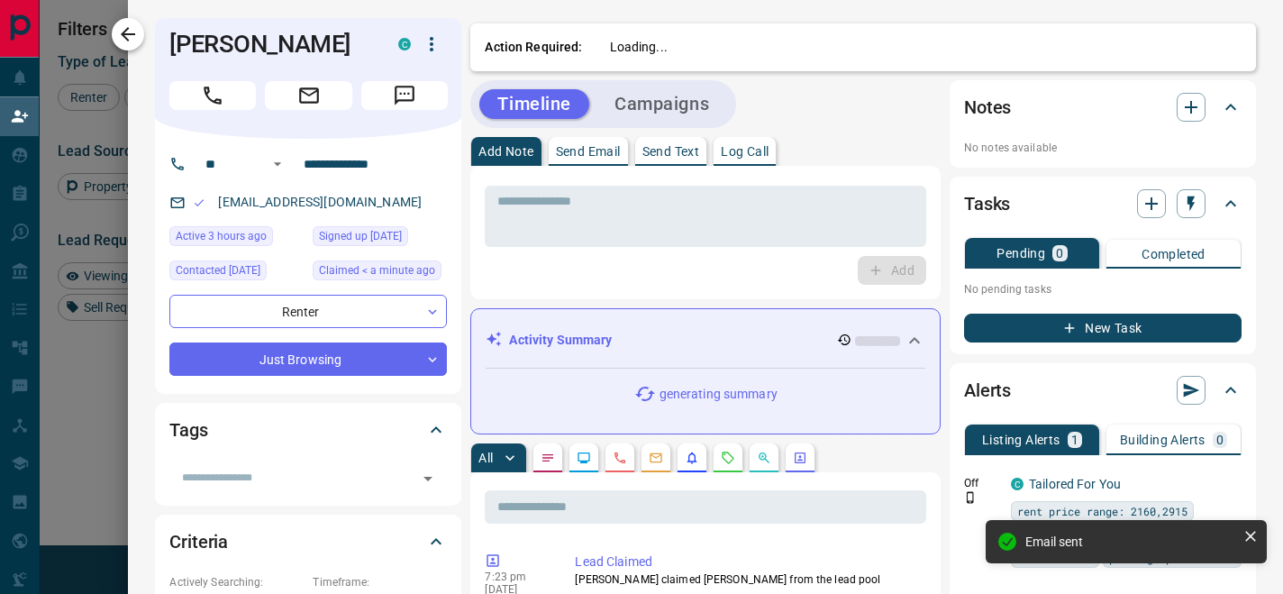
click at [129, 34] on icon "button" at bounding box center [128, 34] width 14 height 14
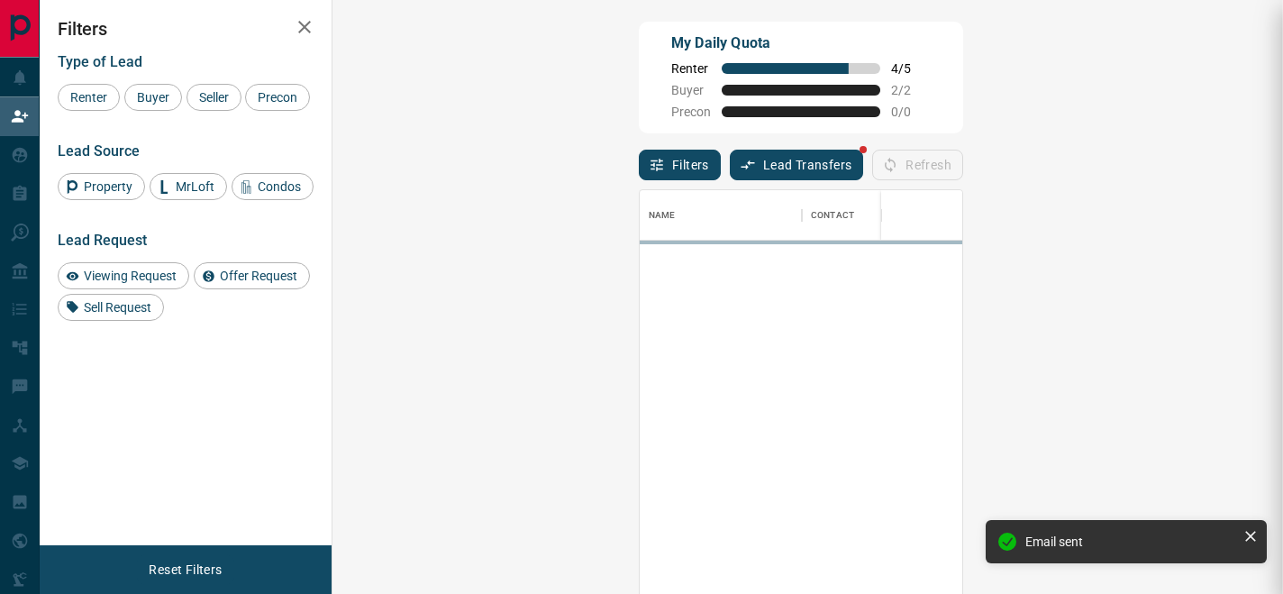
scroll to position [446, 912]
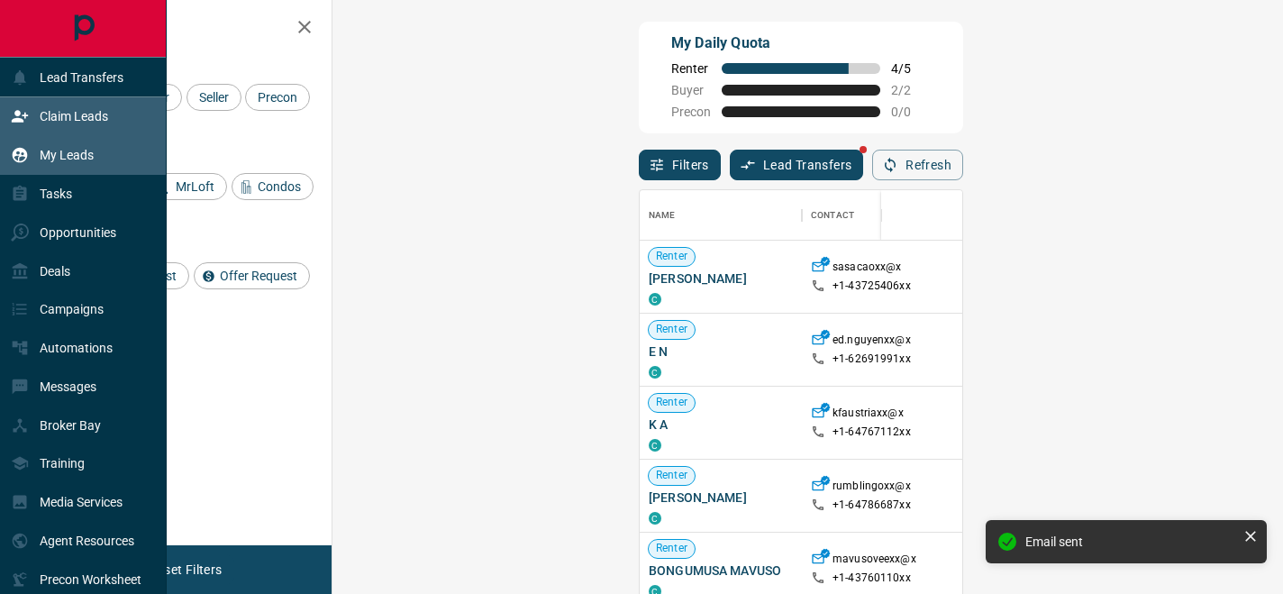
click at [98, 155] on div "My Leads" at bounding box center [83, 155] width 167 height 39
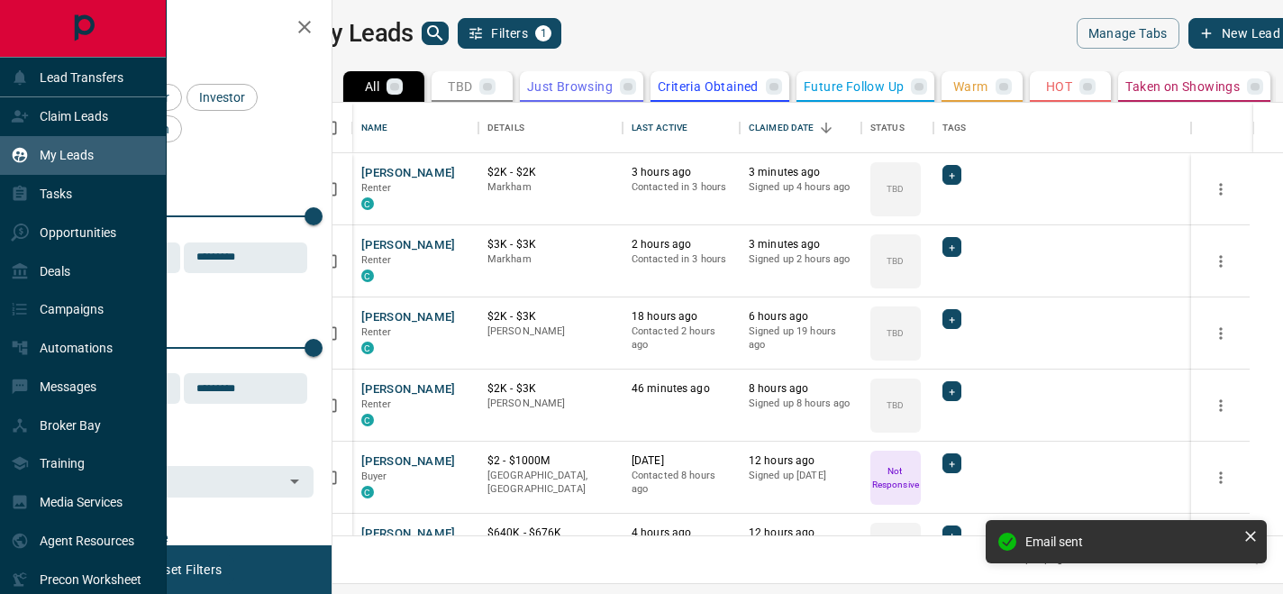
scroll to position [432, 942]
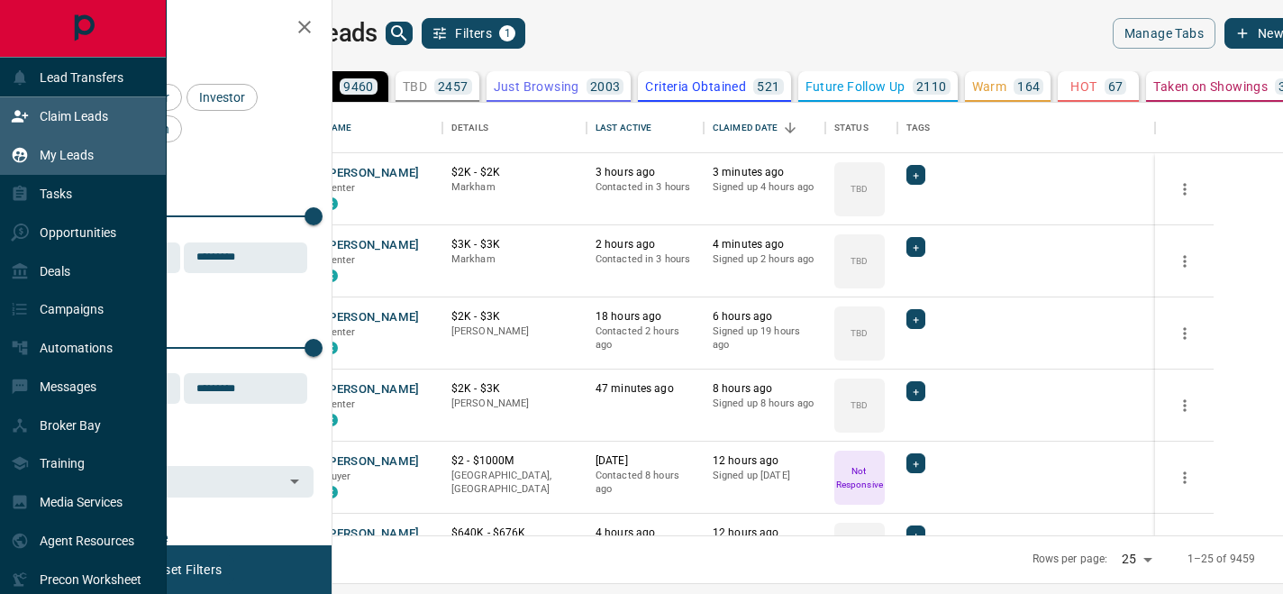
click at [31, 110] on div "Claim Leads" at bounding box center [59, 117] width 97 height 30
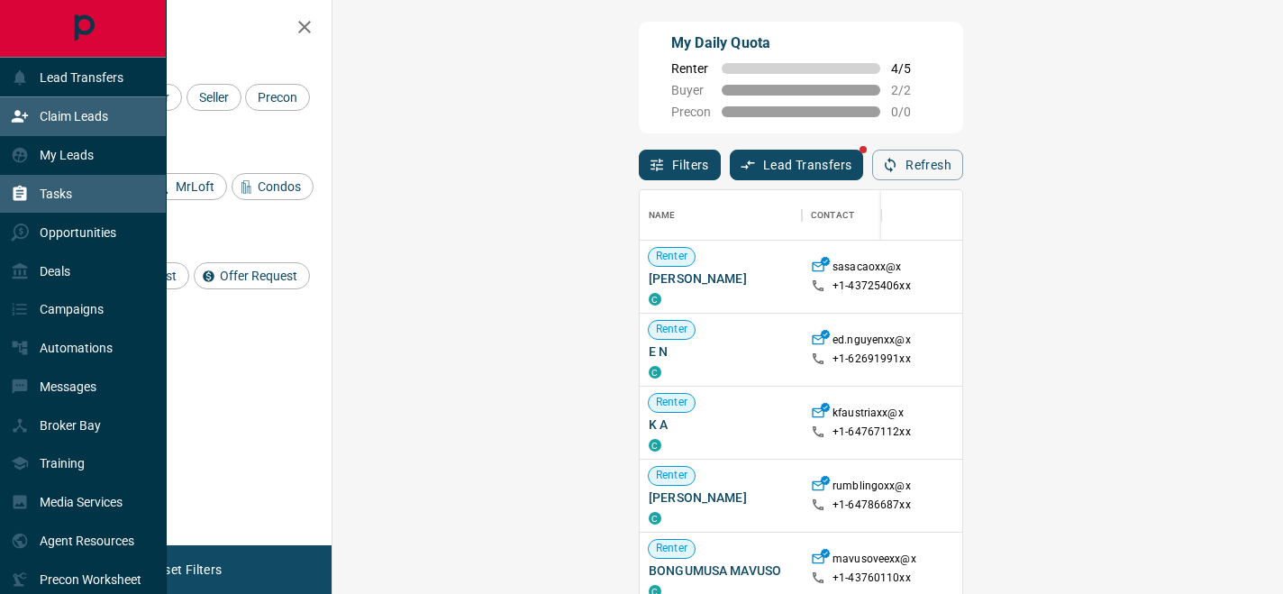
scroll to position [446, 912]
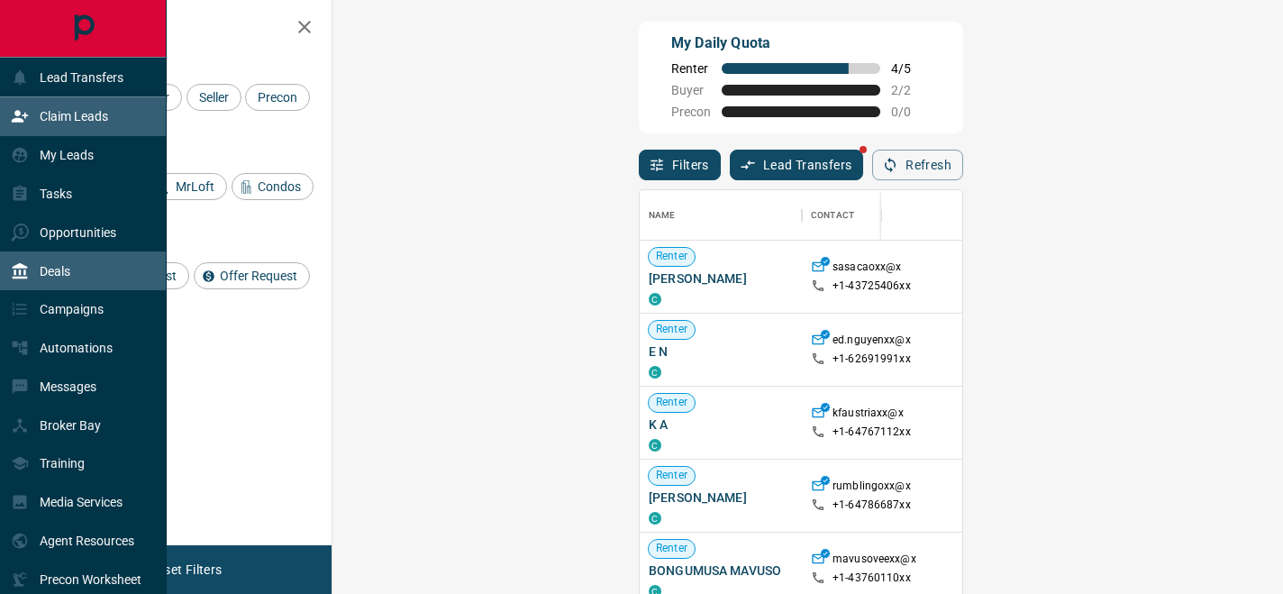
click at [58, 264] on p "Deals" at bounding box center [55, 271] width 31 height 14
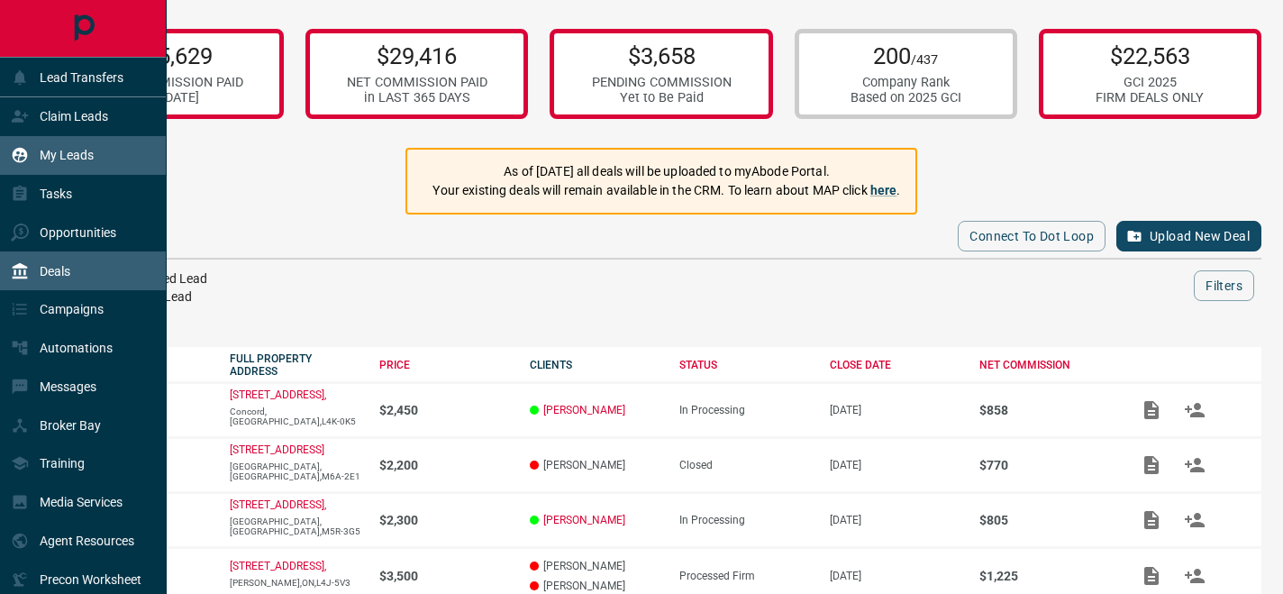
click at [108, 159] on div "My Leads" at bounding box center [83, 155] width 167 height 39
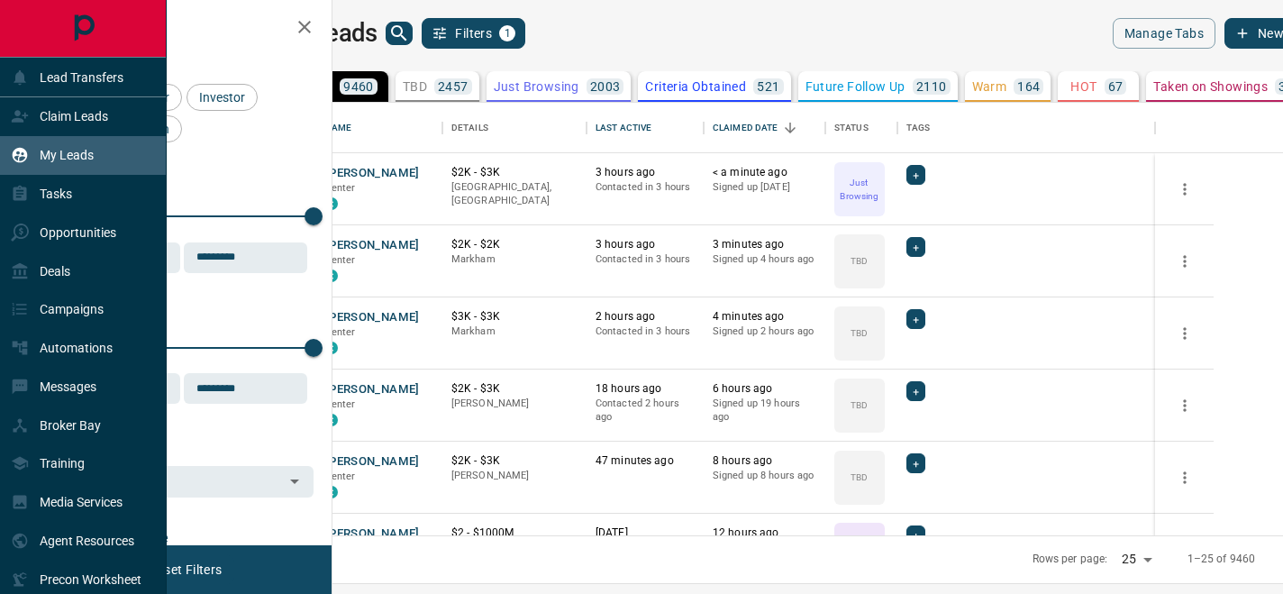
scroll to position [432, 942]
click at [114, 128] on div "Claim Leads" at bounding box center [83, 116] width 167 height 39
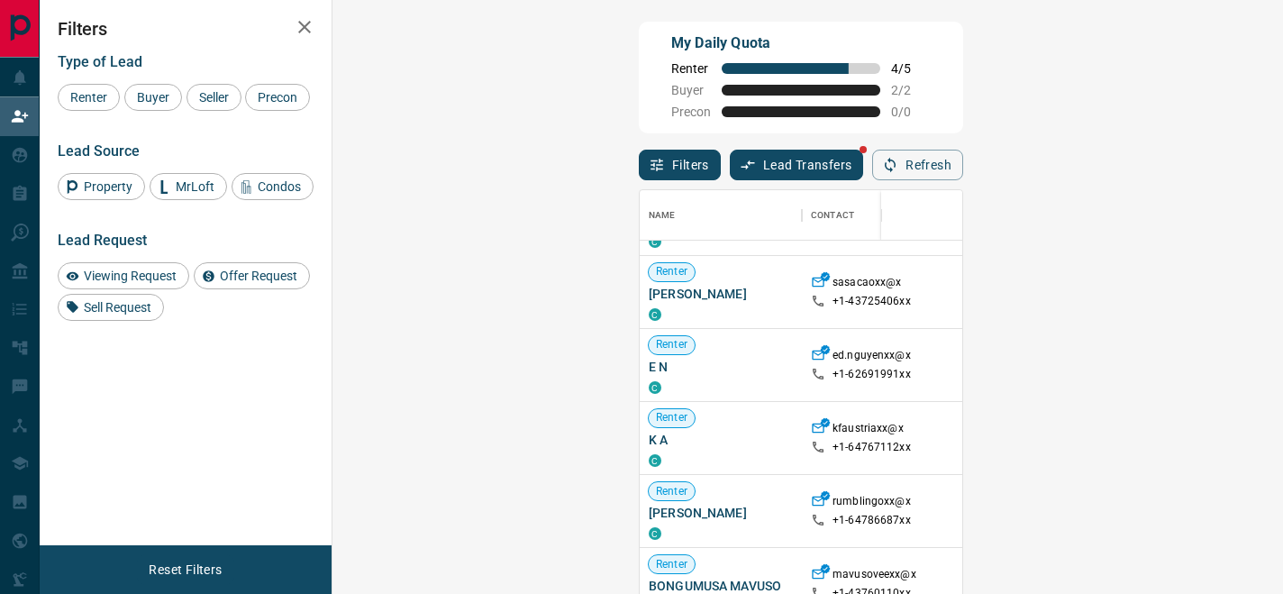
scroll to position [285, 0]
